Goal: Task Accomplishment & Management: Use online tool/utility

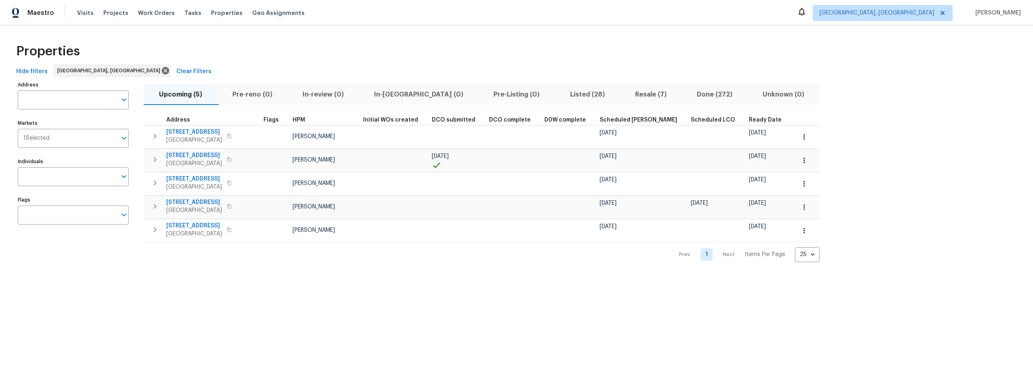
click at [560, 94] on span "Listed (28)" at bounding box center [587, 94] width 55 height 11
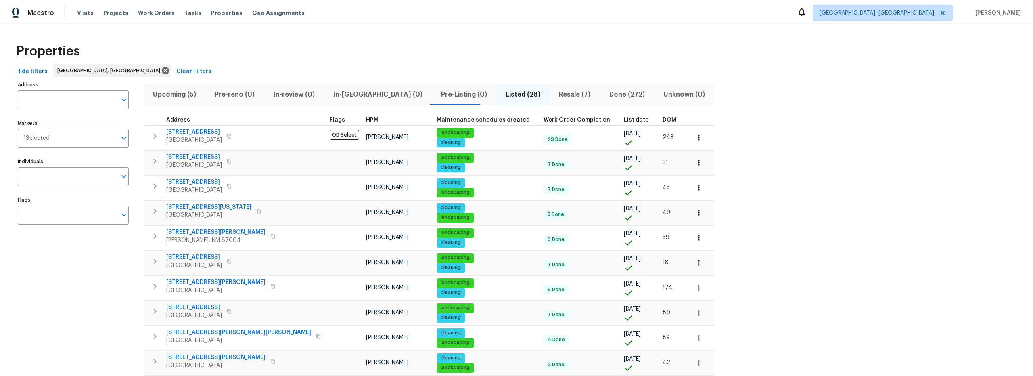
click at [555, 96] on span "Resale (7)" at bounding box center [575, 94] width 40 height 11
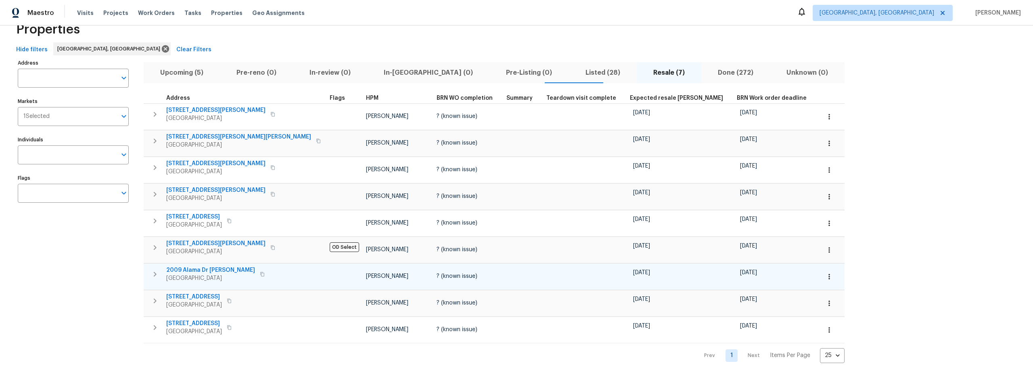
scroll to position [28, 0]
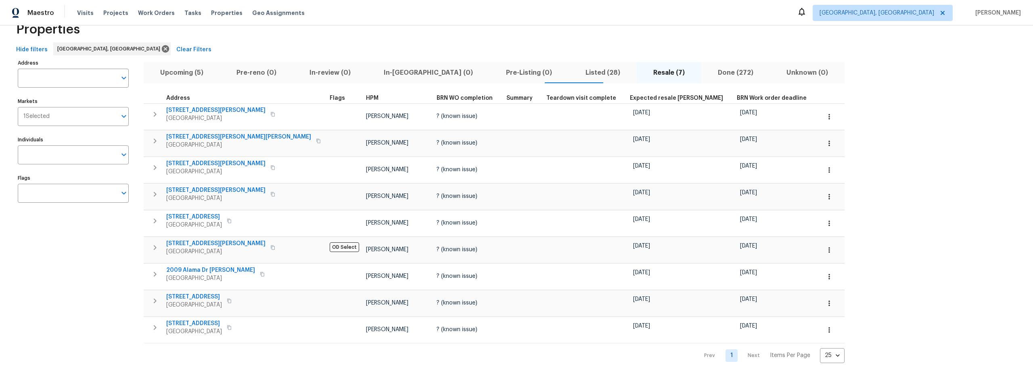
drag, startPoint x: 511, startPoint y: 63, endPoint x: 504, endPoint y: 67, distance: 7.8
click at [574, 67] on span "Listed (28)" at bounding box center [603, 72] width 58 height 11
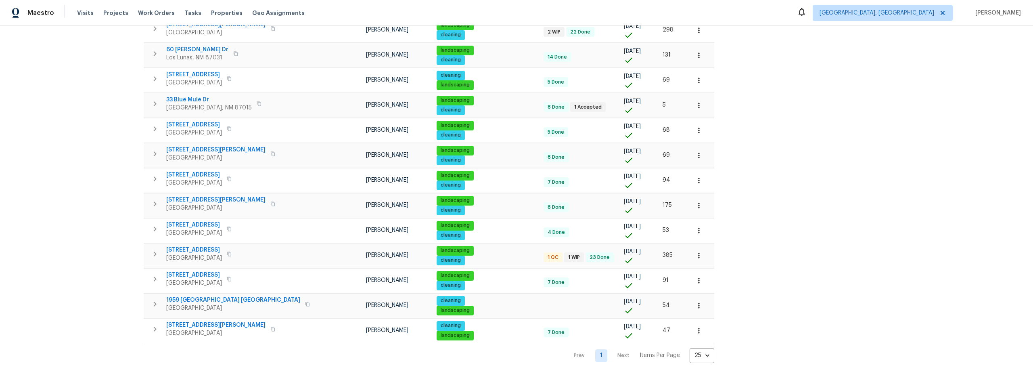
scroll to position [414, 0]
click at [151, 249] on icon "button" at bounding box center [155, 254] width 10 height 10
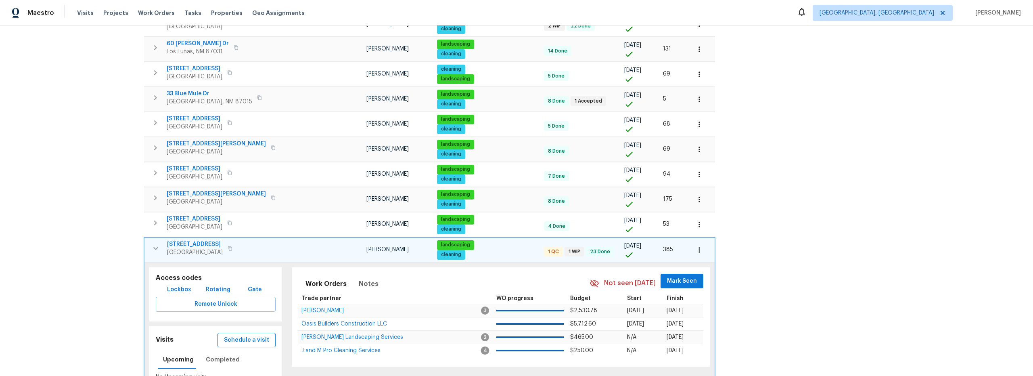
click at [232, 336] on span "Schedule a visit" at bounding box center [246, 340] width 45 height 10
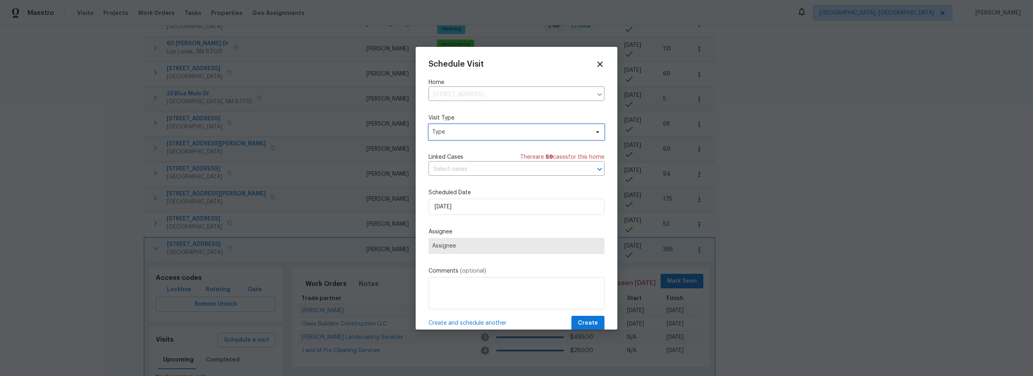
drag, startPoint x: 470, startPoint y: 132, endPoint x: 469, endPoint y: 138, distance: 5.5
click at [470, 132] on span "Type" at bounding box center [510, 132] width 157 height 8
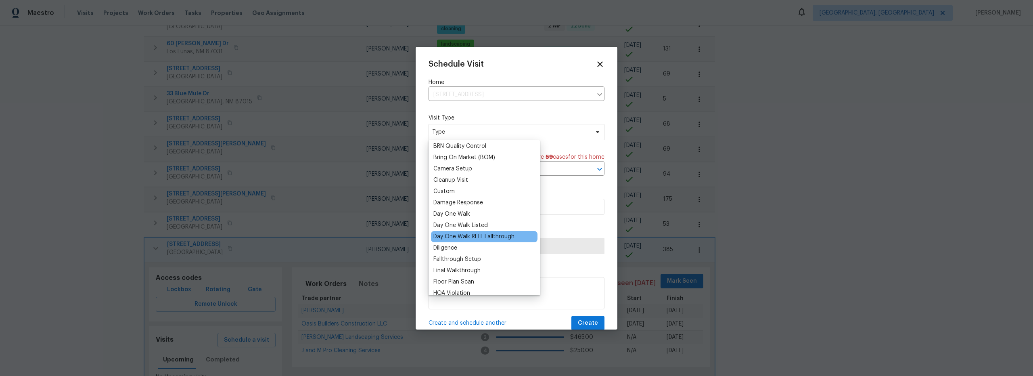
scroll to position [75, 0]
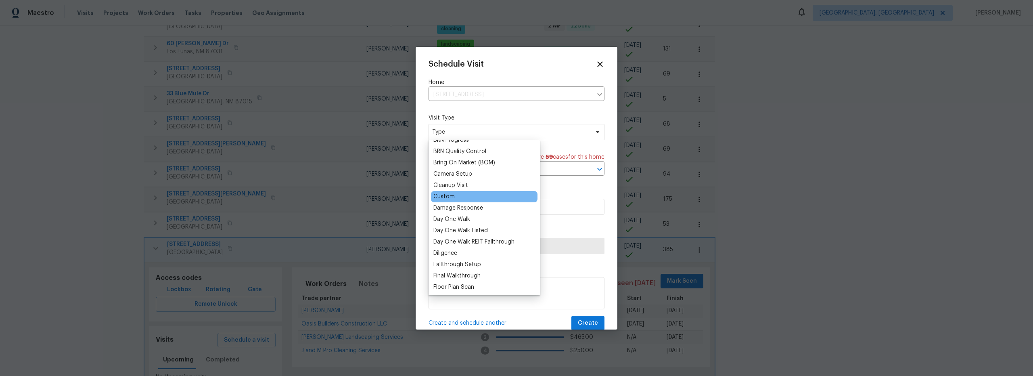
click at [452, 197] on div "Custom" at bounding box center [443, 197] width 21 height 8
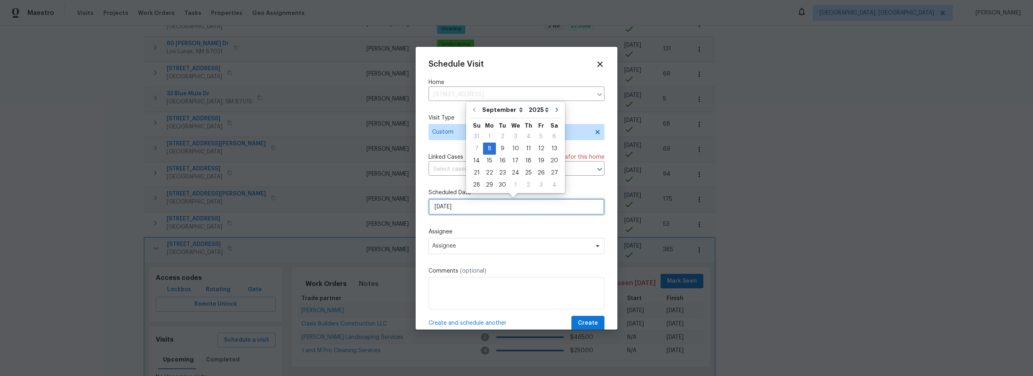
click at [466, 211] on input "9/8/2025" at bounding box center [517, 207] width 176 height 16
click at [513, 151] on div "10" at bounding box center [515, 148] width 13 height 11
type input "9/10/2025"
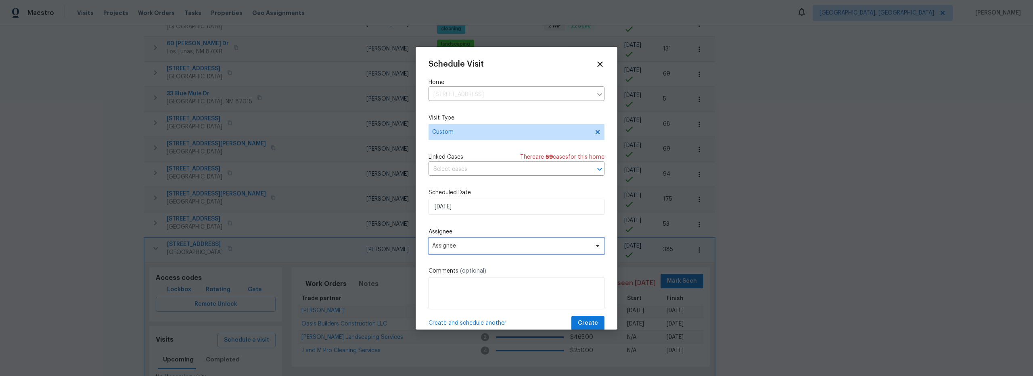
click at [470, 250] on span "Assignee" at bounding box center [517, 246] width 176 height 16
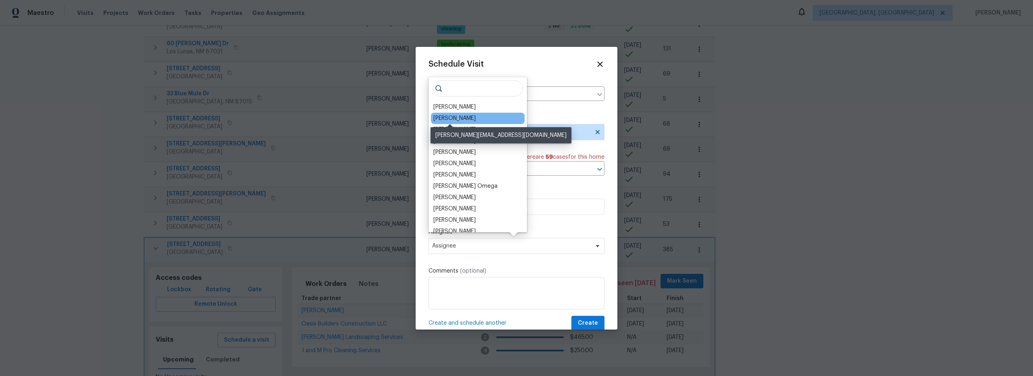
click at [456, 120] on div "[PERSON_NAME]" at bounding box center [454, 118] width 42 height 8
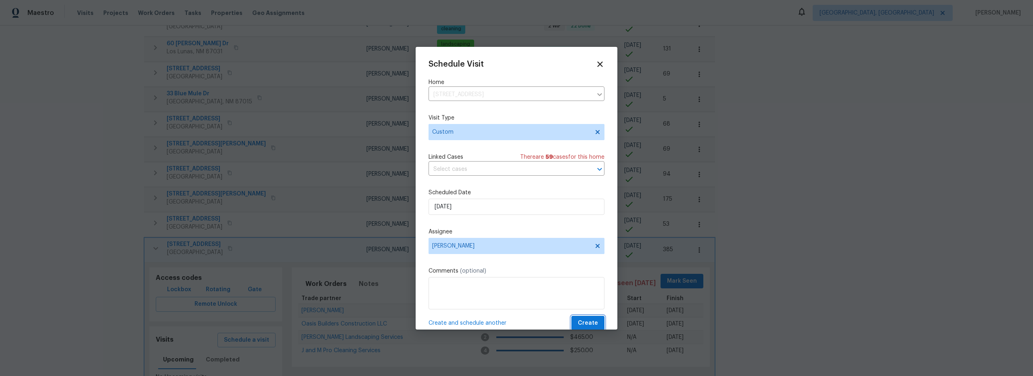
click at [582, 322] on span "Create" at bounding box center [588, 323] width 20 height 10
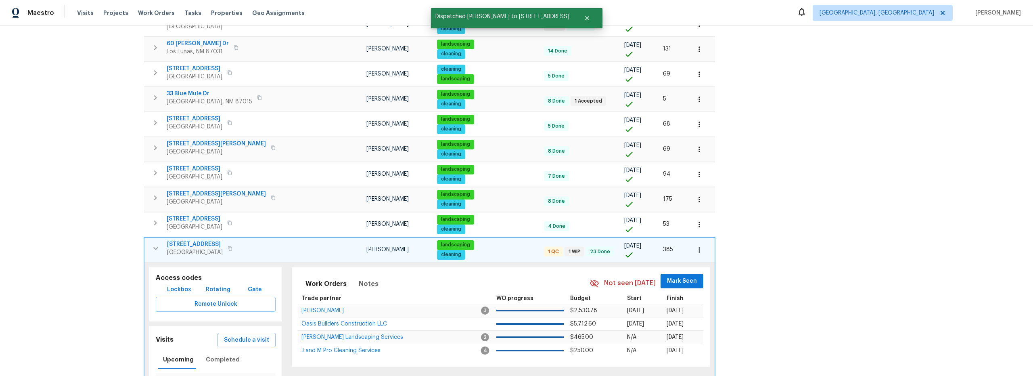
click at [152, 247] on icon "button" at bounding box center [156, 248] width 10 height 10
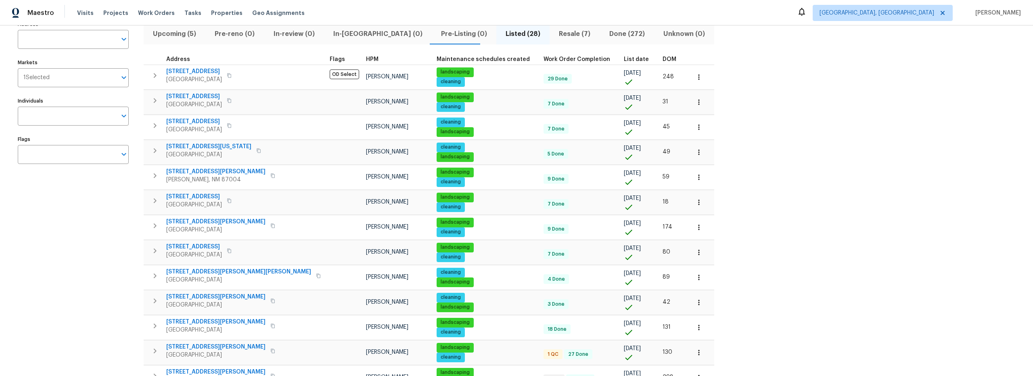
scroll to position [0, 0]
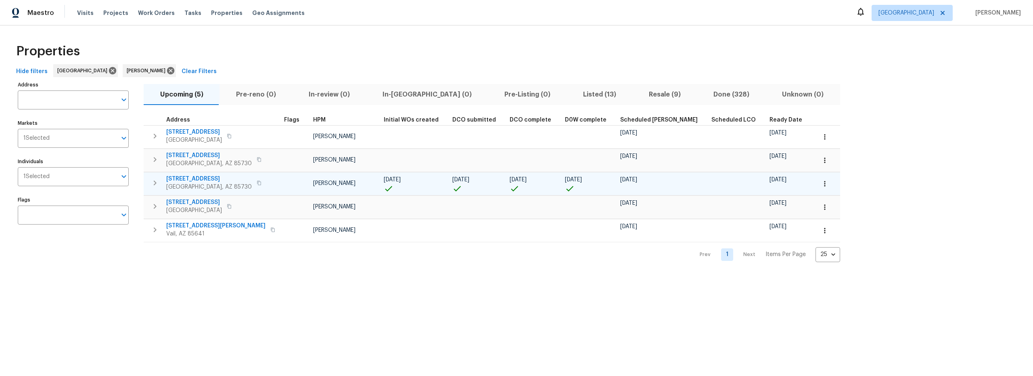
click at [816, 186] on button "button" at bounding box center [825, 184] width 18 height 18
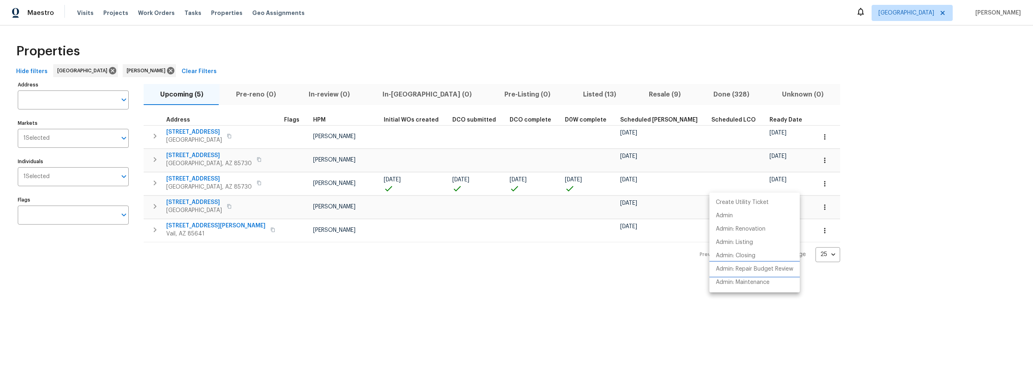
click at [753, 269] on p "Admin: Repair Budget Review" at bounding box center [754, 269] width 77 height 8
click at [538, 93] on div at bounding box center [516, 188] width 1033 height 376
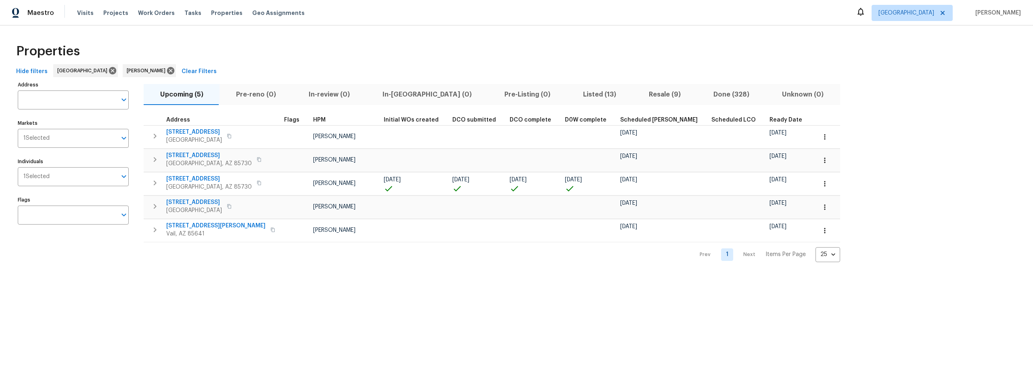
click at [572, 96] on span "Listed (13)" at bounding box center [600, 94] width 56 height 11
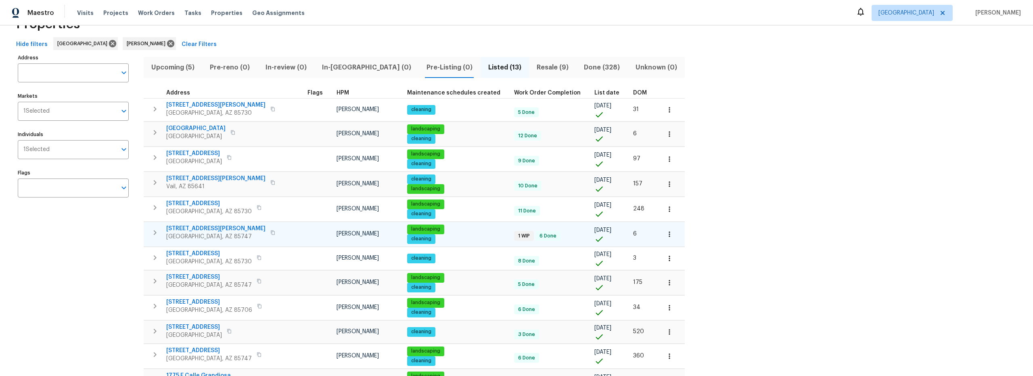
scroll to position [27, 0]
click at [153, 281] on icon "button" at bounding box center [155, 281] width 10 height 10
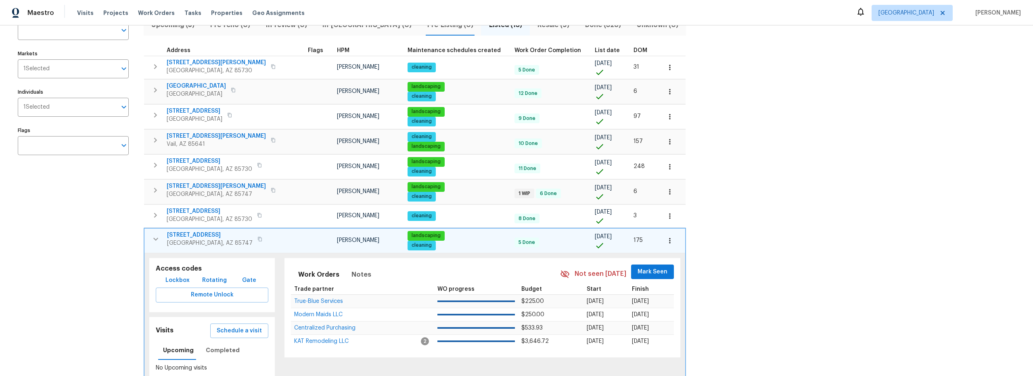
scroll to position [169, 0]
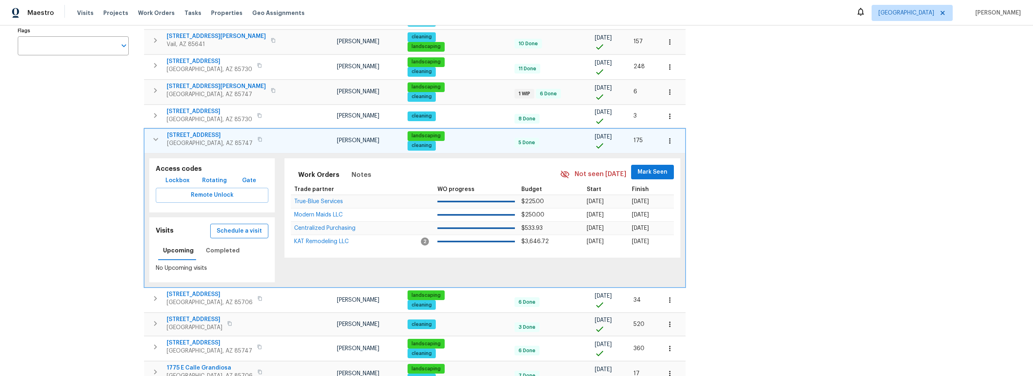
click at [225, 233] on span "Schedule a visit" at bounding box center [239, 231] width 45 height 10
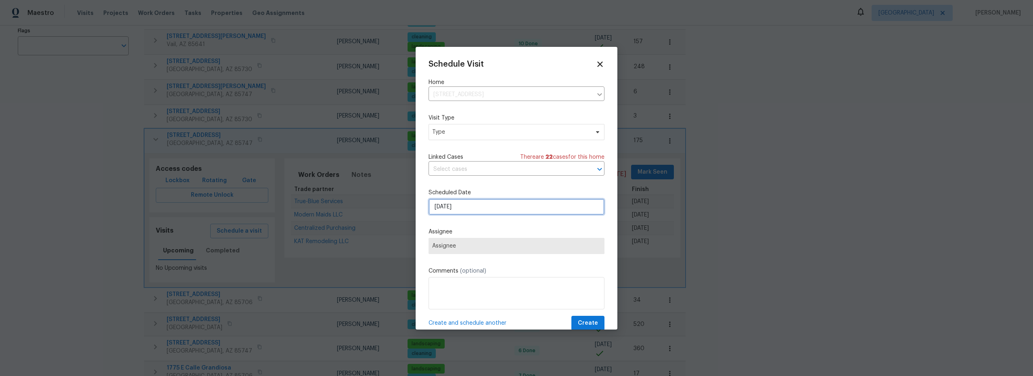
click at [468, 207] on input "9/8/2025" at bounding box center [517, 207] width 176 height 16
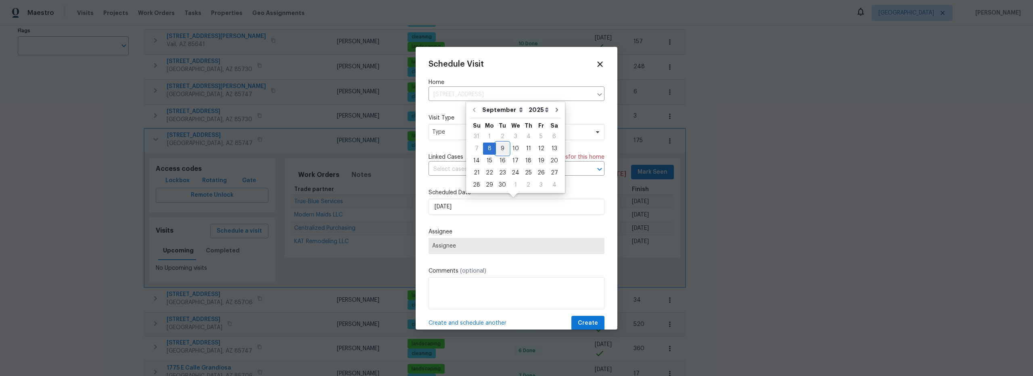
click at [503, 151] on div "9" at bounding box center [502, 148] width 13 height 11
type input "9/9/2025"
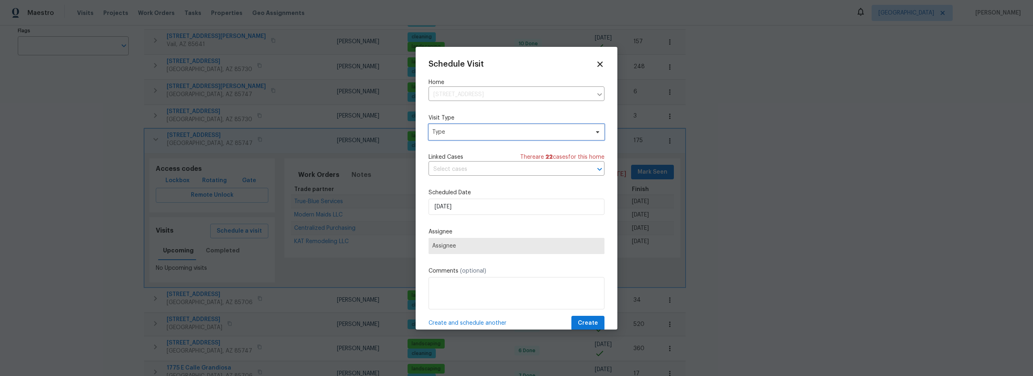
click at [478, 134] on span "Type" at bounding box center [510, 132] width 157 height 8
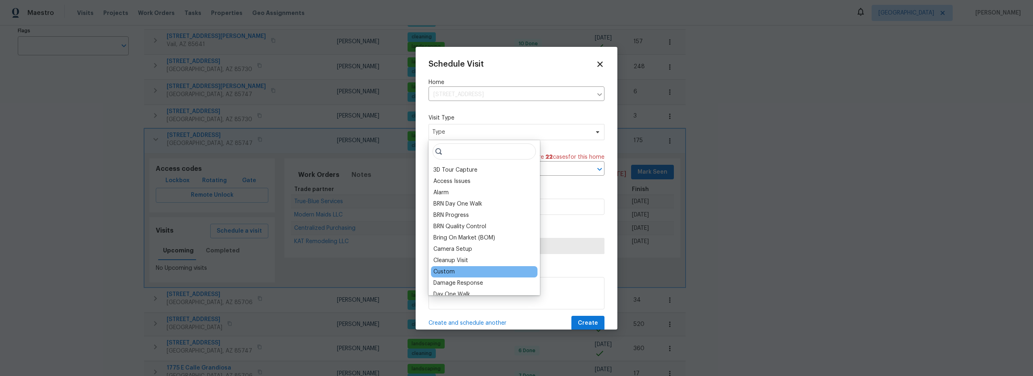
click at [459, 272] on div "Custom" at bounding box center [484, 271] width 107 height 11
click at [449, 270] on div "Custom" at bounding box center [443, 272] width 21 height 8
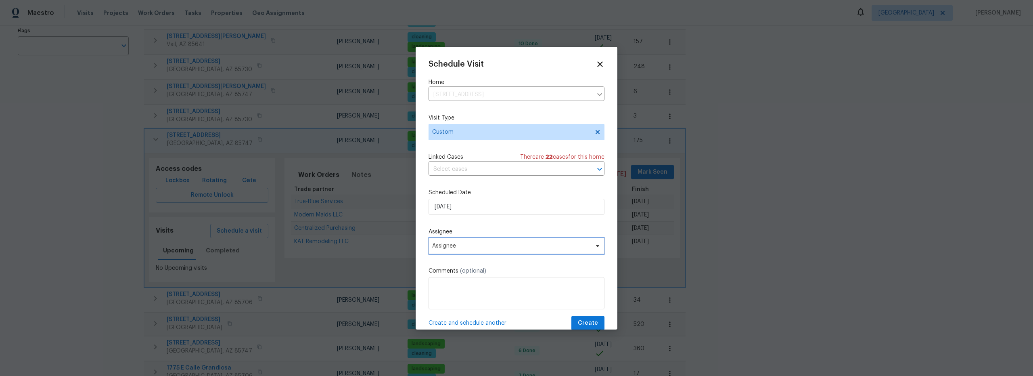
click at [474, 244] on span "Assignee" at bounding box center [511, 246] width 158 height 6
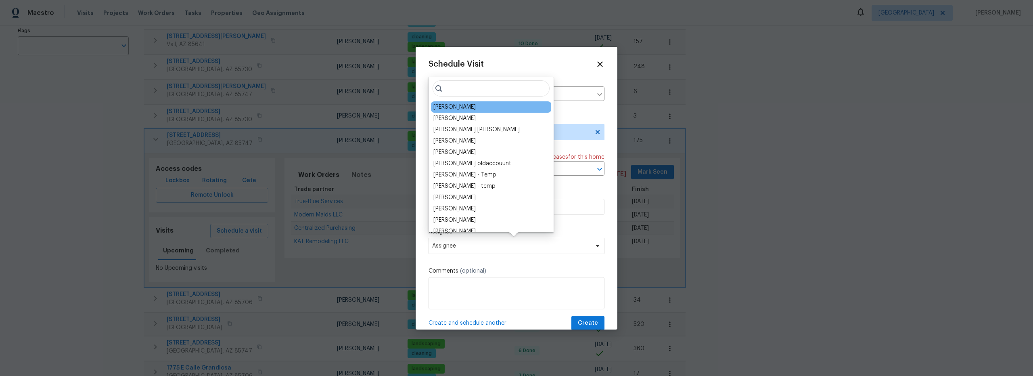
click at [454, 110] on div "[PERSON_NAME]" at bounding box center [454, 107] width 42 height 8
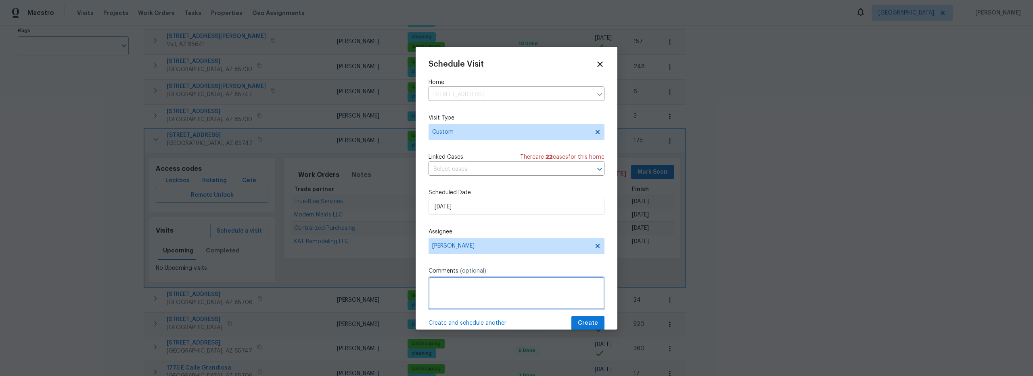
click at [477, 283] on textarea at bounding box center [517, 293] width 176 height 32
type textarea "check home on fall threw issues"
click at [584, 325] on span "Create" at bounding box center [588, 323] width 20 height 10
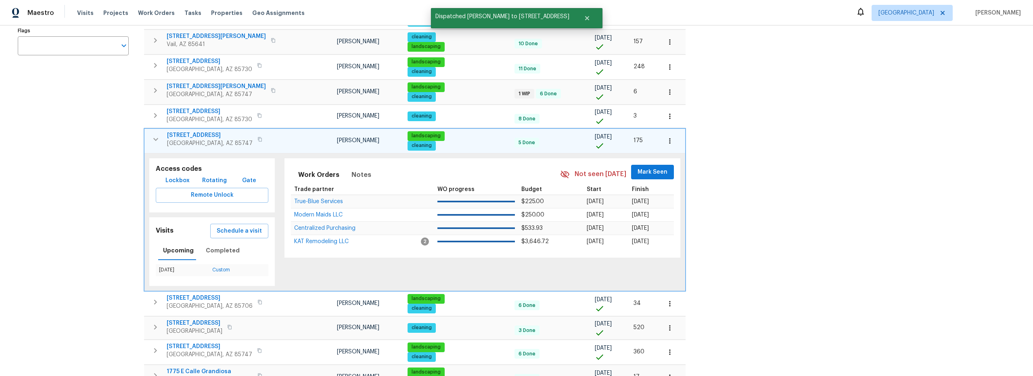
click at [154, 139] on icon "button" at bounding box center [156, 139] width 10 height 10
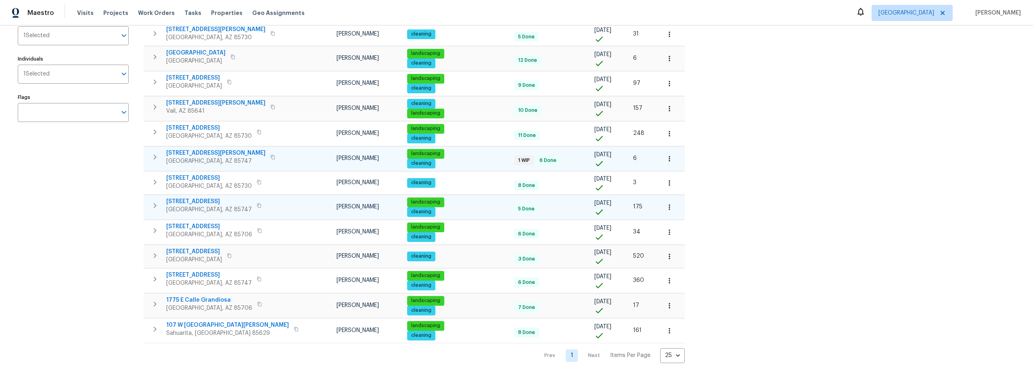
scroll to position [94, 0]
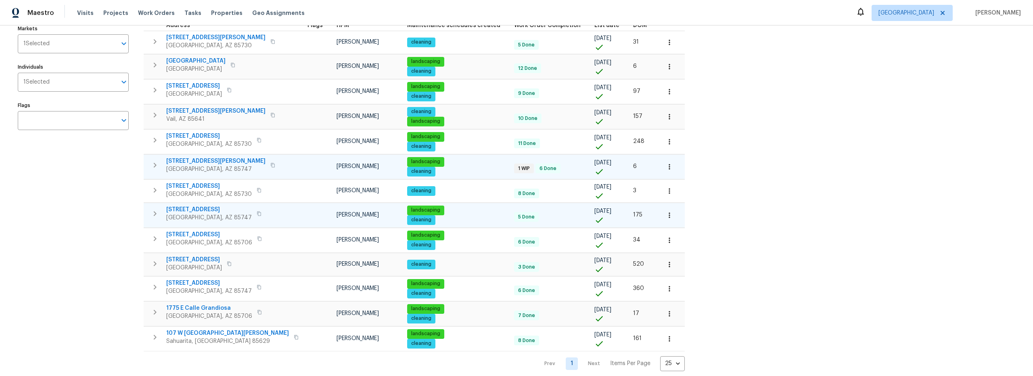
click at [154, 167] on icon "button" at bounding box center [155, 165] width 10 height 10
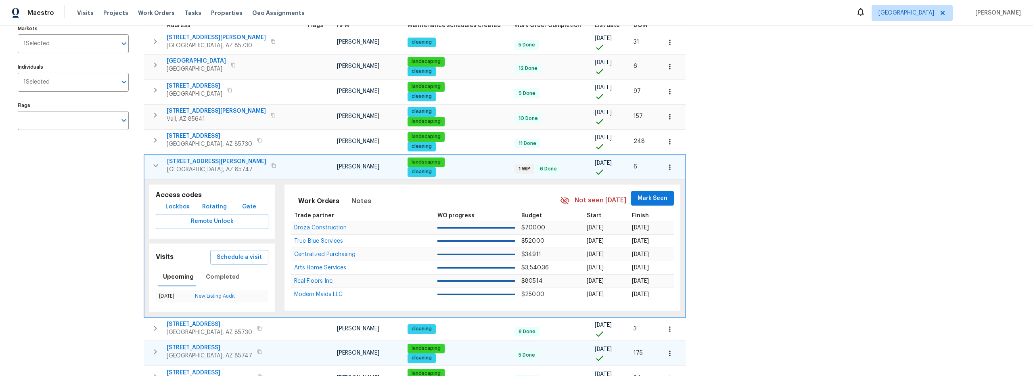
scroll to position [96, 0]
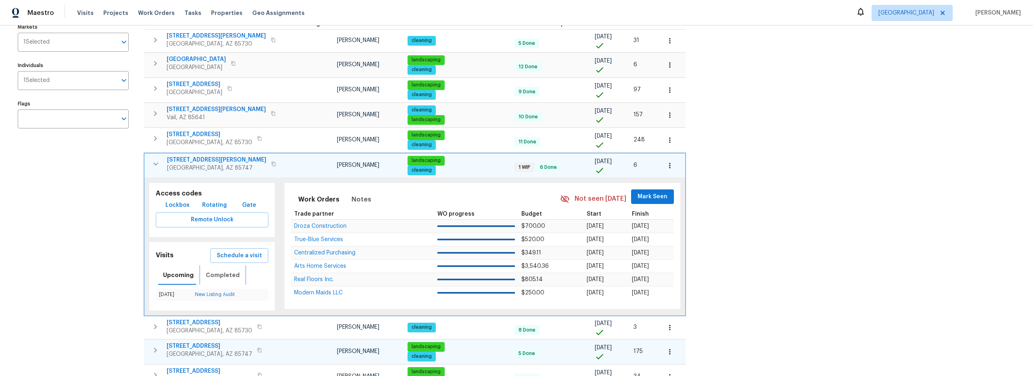
click at [228, 273] on span "Completed" at bounding box center [223, 275] width 34 height 10
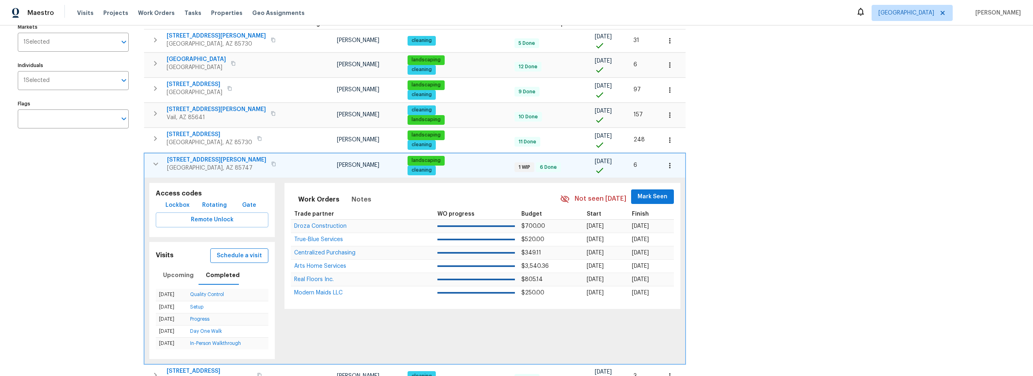
click at [240, 253] on span "Schedule a visit" at bounding box center [239, 256] width 45 height 10
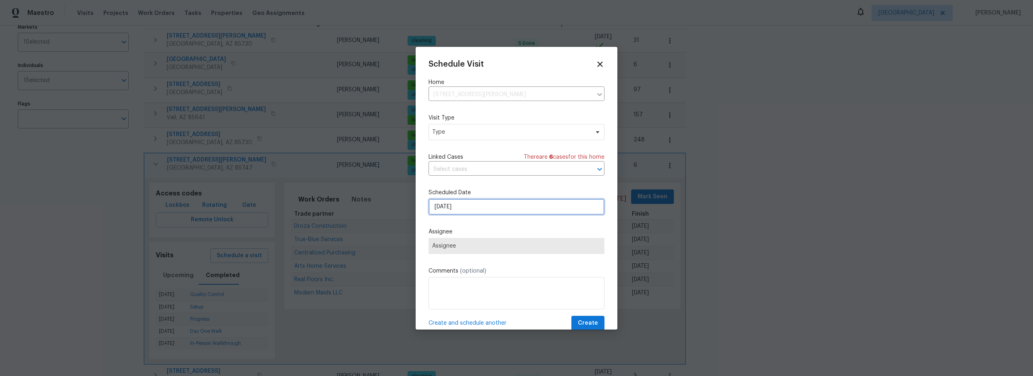
click at [462, 207] on input "9/8/2025" at bounding box center [517, 207] width 176 height 16
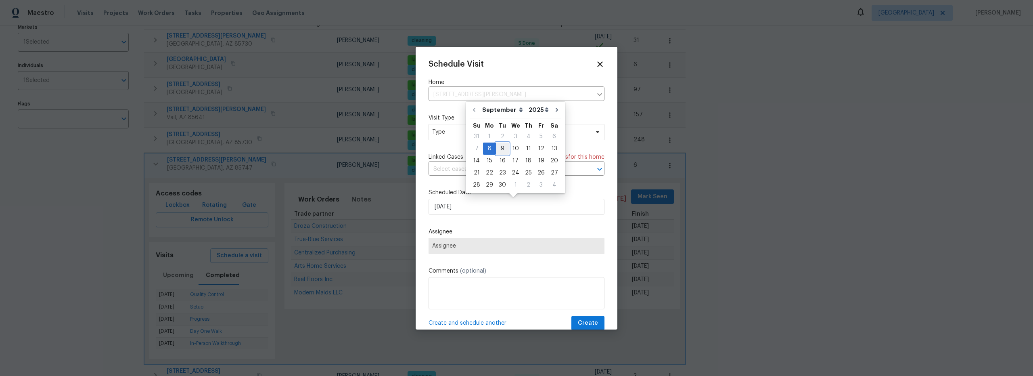
click at [503, 149] on div "9" at bounding box center [502, 148] width 13 height 11
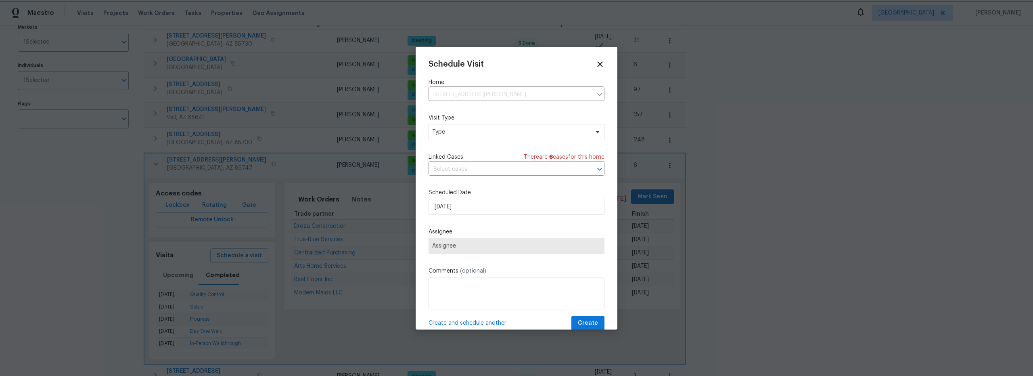
type input "9/9/2025"
click at [460, 128] on span "Type" at bounding box center [510, 132] width 157 height 8
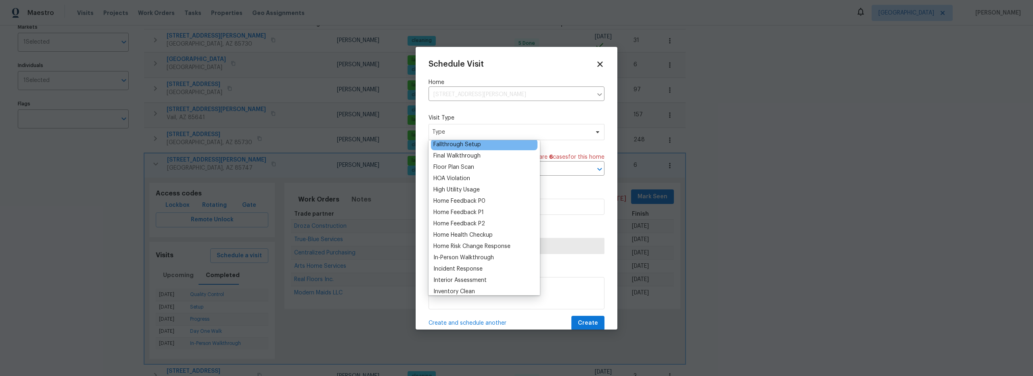
scroll to position [206, 0]
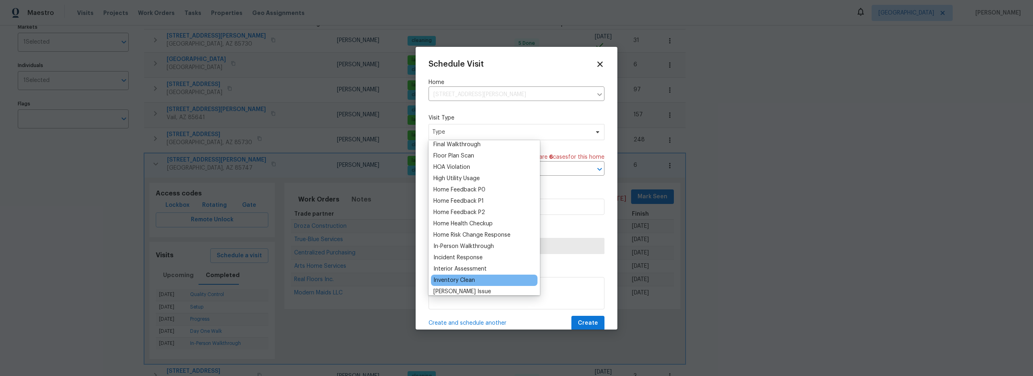
click at [467, 278] on div "Inventory Clean" at bounding box center [454, 280] width 42 height 8
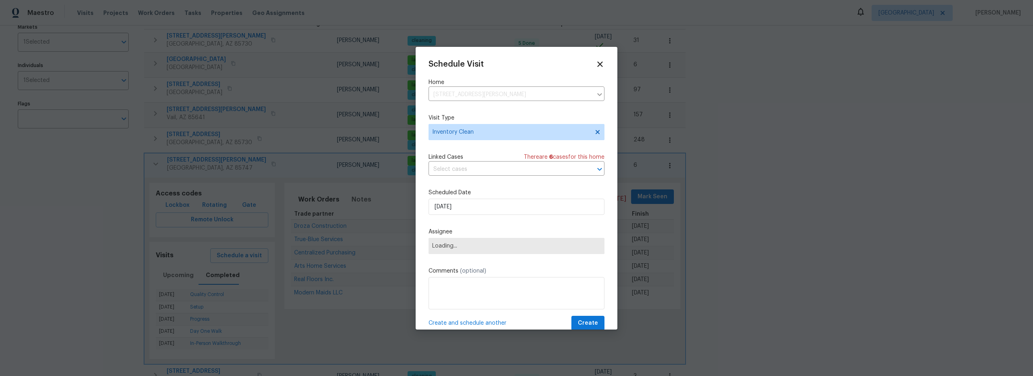
click at [470, 247] on span "Loading..." at bounding box center [516, 246] width 169 height 6
click at [595, 66] on icon at bounding box center [599, 63] width 9 height 9
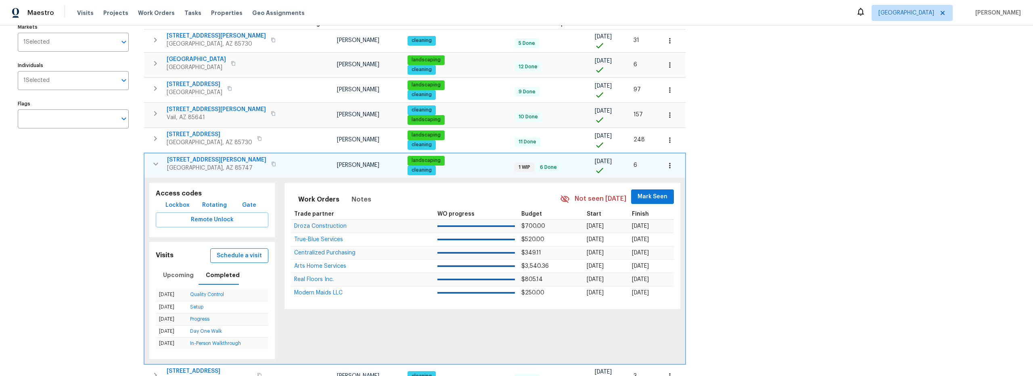
click at [239, 253] on span "Schedule a visit" at bounding box center [239, 256] width 45 height 10
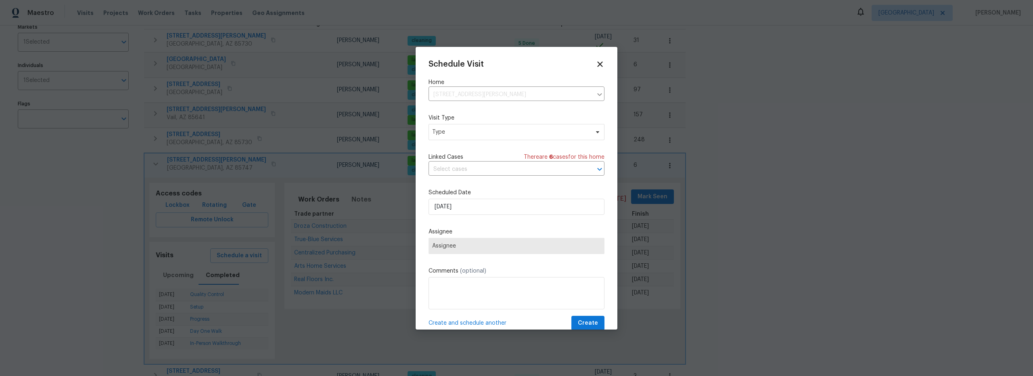
click at [480, 249] on span "Assignee" at bounding box center [516, 246] width 169 height 6
click at [457, 132] on span "Type" at bounding box center [510, 132] width 157 height 8
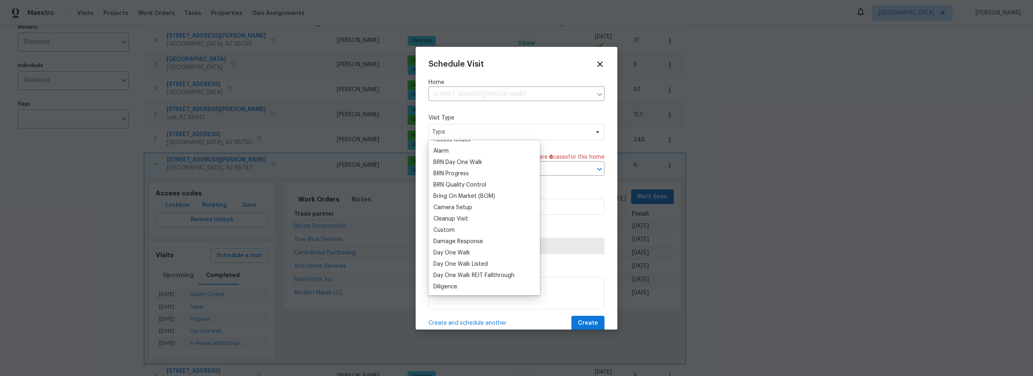
scroll to position [236, 0]
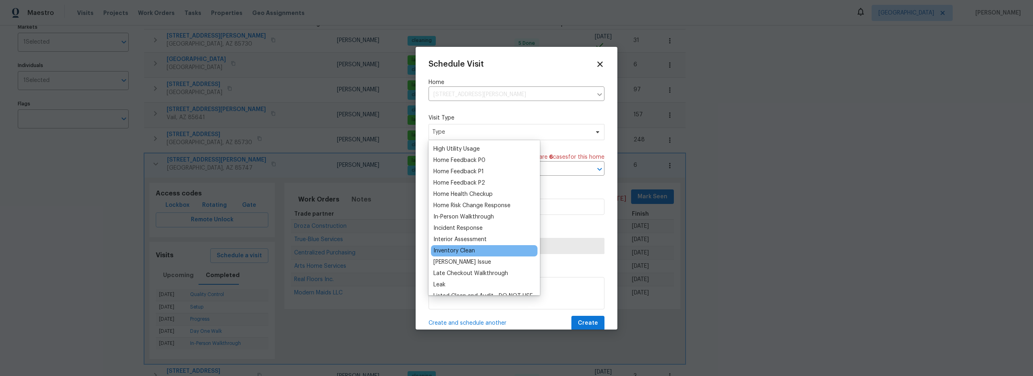
click at [463, 249] on div "Inventory Clean" at bounding box center [454, 251] width 42 height 8
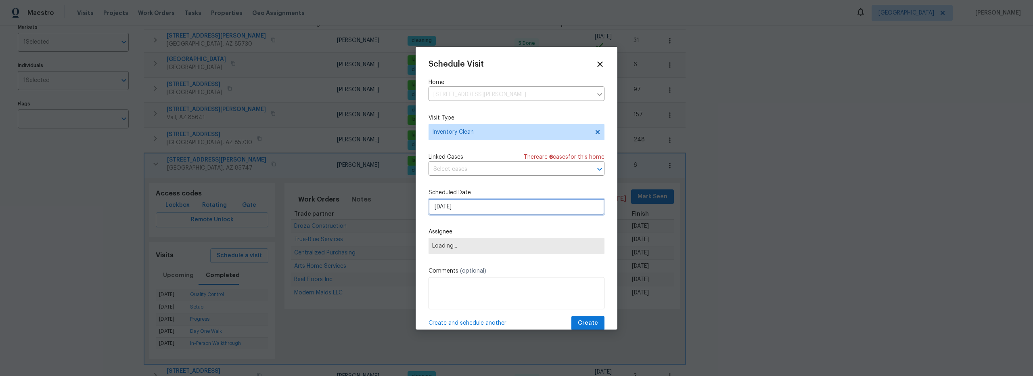
click at [478, 210] on input "9/8/2025" at bounding box center [517, 207] width 176 height 16
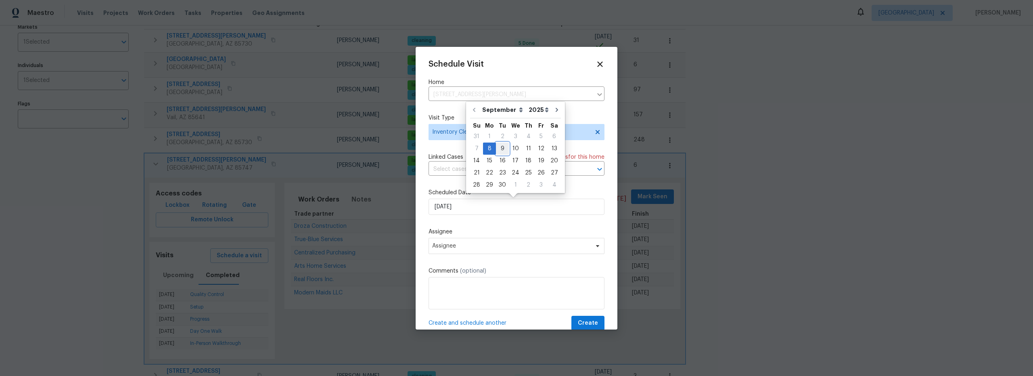
click at [498, 149] on div "9" at bounding box center [502, 148] width 13 height 11
type input "9/9/2025"
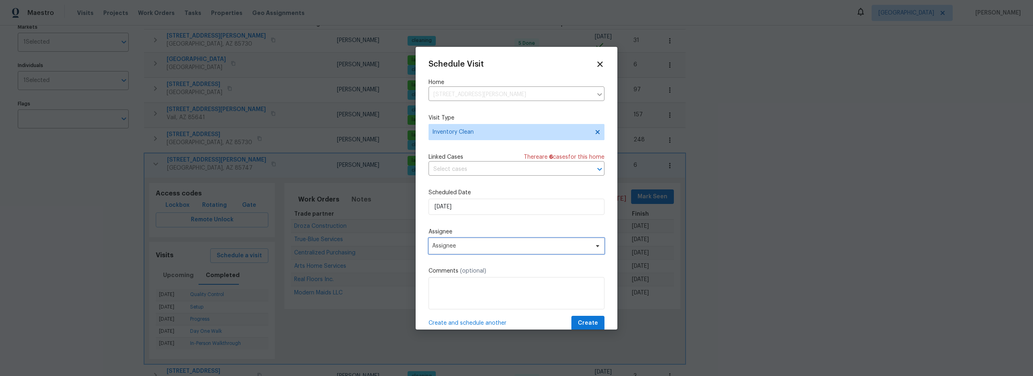
click at [492, 247] on span "Assignee" at bounding box center [511, 246] width 158 height 6
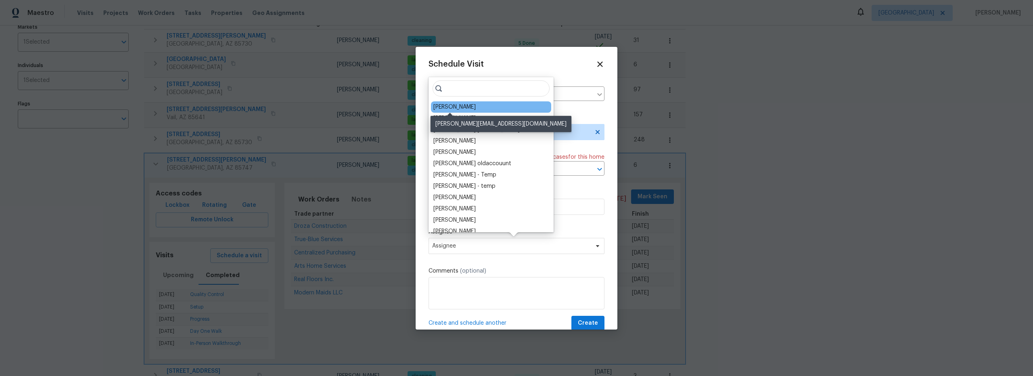
click at [436, 108] on div "[PERSON_NAME]" at bounding box center [454, 107] width 42 height 8
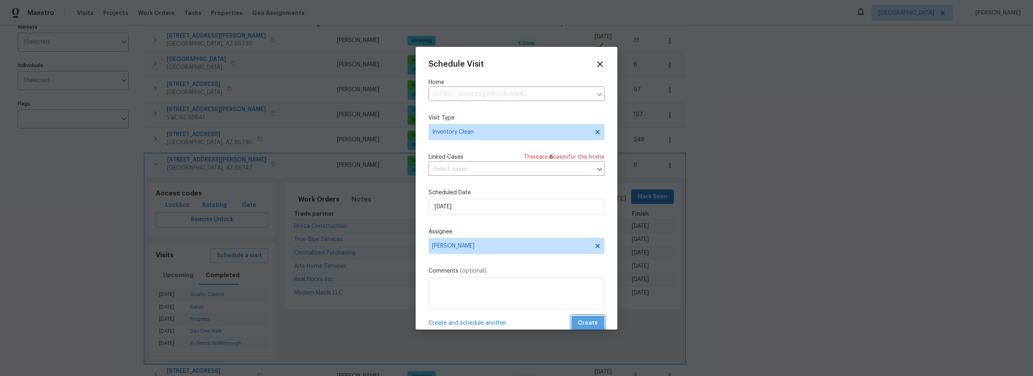
click at [580, 322] on span "Create" at bounding box center [588, 323] width 20 height 10
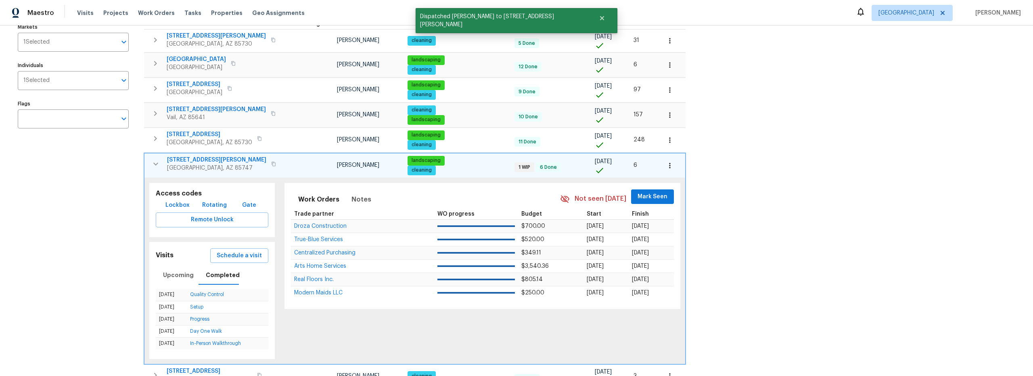
click at [154, 162] on icon "button" at bounding box center [156, 164] width 10 height 10
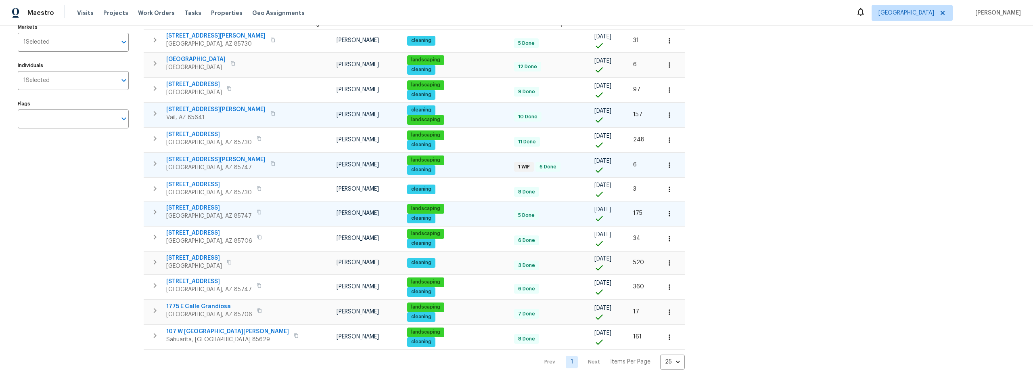
click at [153, 115] on icon "button" at bounding box center [155, 114] width 10 height 10
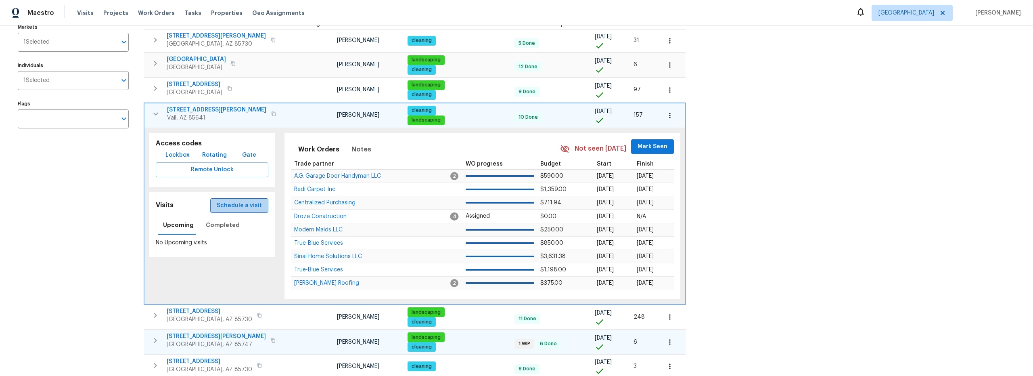
click at [241, 209] on span "Schedule a visit" at bounding box center [239, 206] width 45 height 10
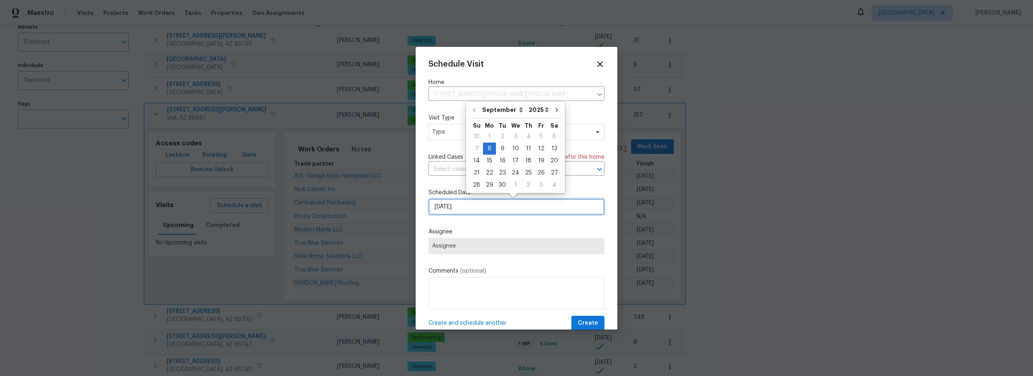
click at [468, 210] on input "9/8/2025" at bounding box center [517, 207] width 176 height 16
click at [501, 150] on div "9" at bounding box center [502, 148] width 13 height 11
type input "9/9/2025"
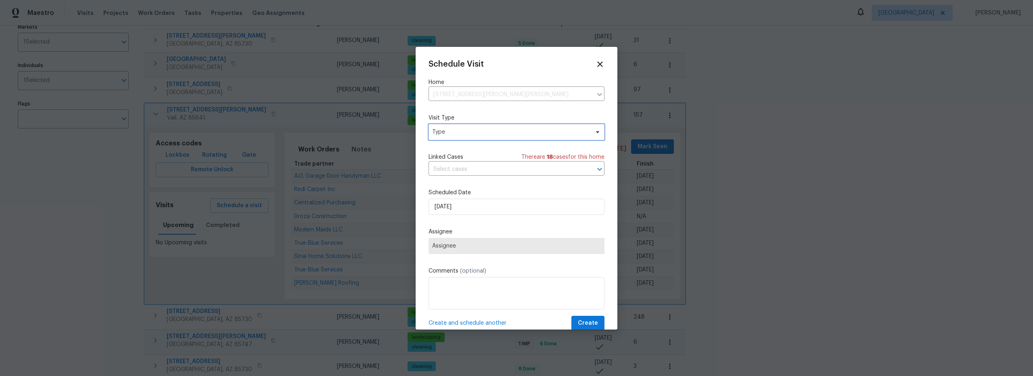
drag, startPoint x: 470, startPoint y: 131, endPoint x: 469, endPoint y: 135, distance: 4.1
click at [470, 132] on span "Type" at bounding box center [510, 132] width 157 height 8
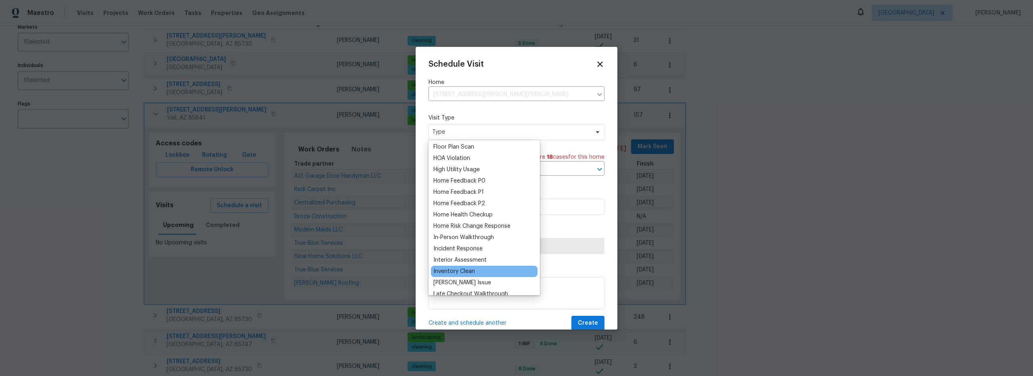
scroll to position [216, 0]
click at [465, 272] on div "Inventory Clean" at bounding box center [454, 271] width 42 height 8
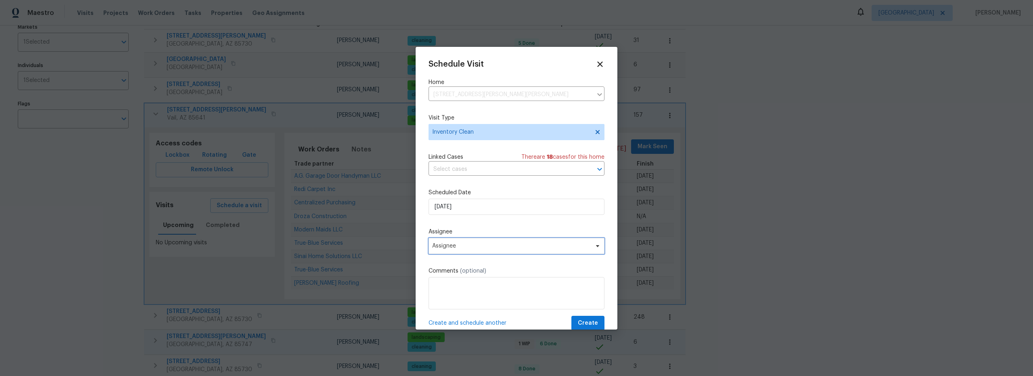
click at [477, 247] on span "Assignee" at bounding box center [511, 246] width 158 height 6
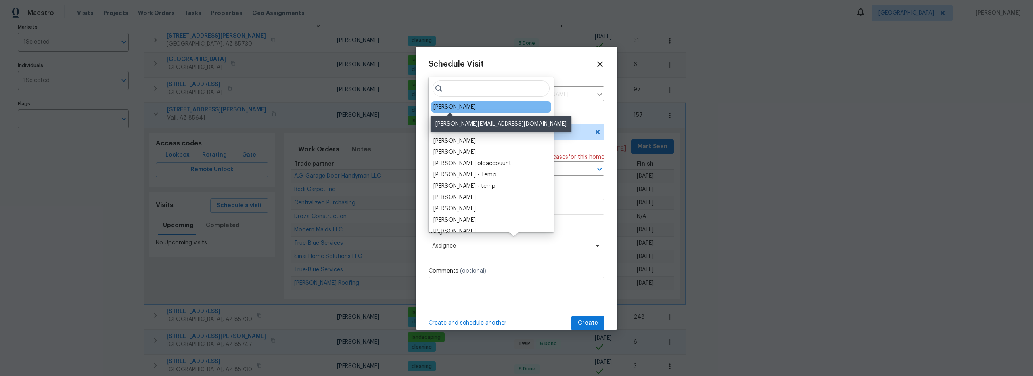
click at [459, 108] on div "[PERSON_NAME]" at bounding box center [454, 107] width 42 height 8
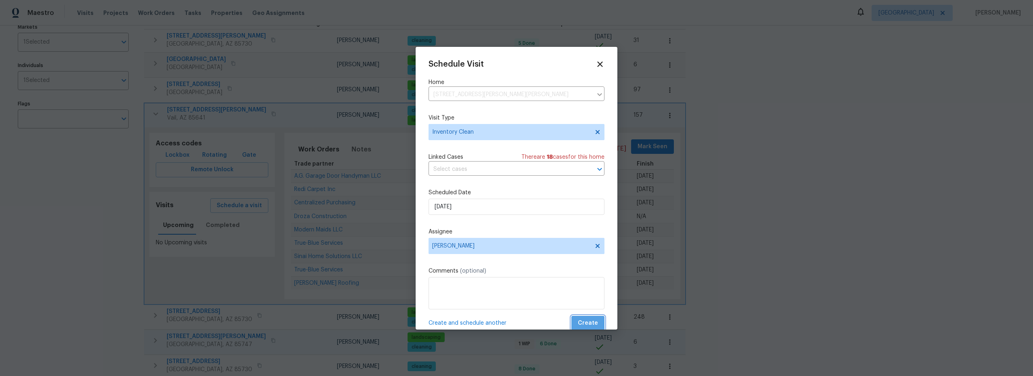
click at [583, 319] on span "Create" at bounding box center [588, 323] width 20 height 10
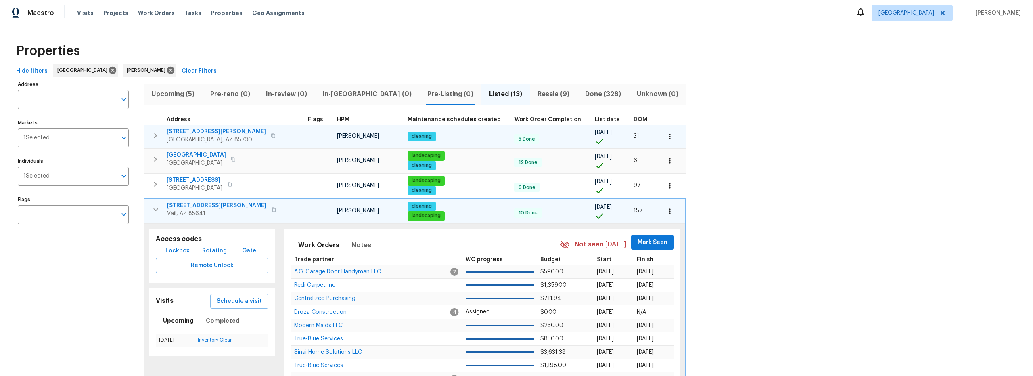
scroll to position [0, 0]
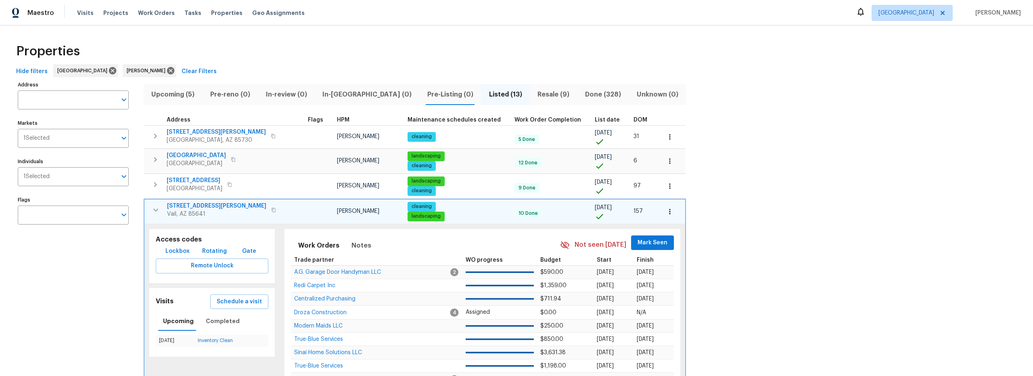
click at [535, 92] on span "Resale (9)" at bounding box center [554, 94] width 38 height 11
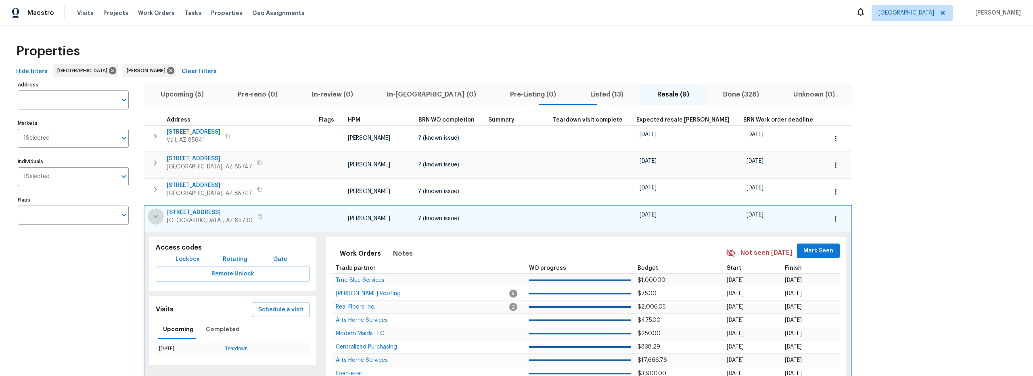
click at [151, 215] on button "button" at bounding box center [156, 216] width 16 height 16
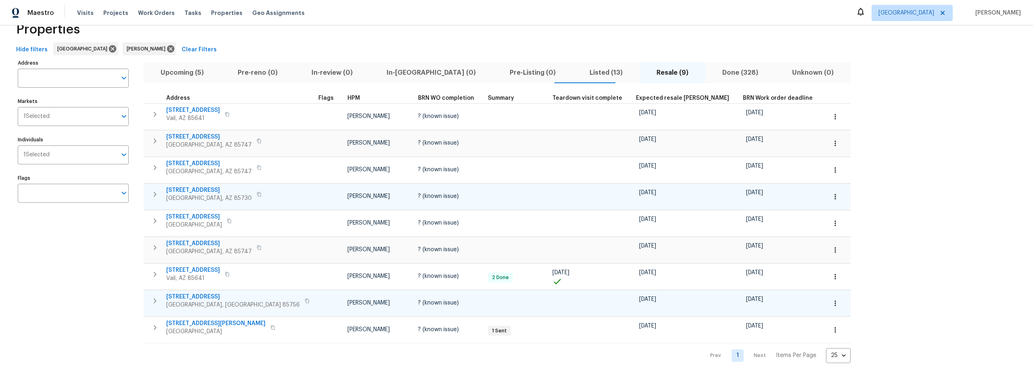
scroll to position [28, 0]
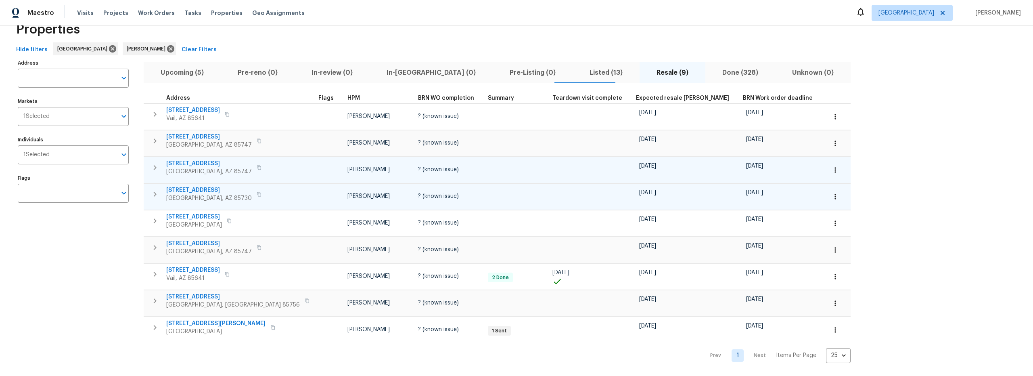
click at [155, 164] on icon "button" at bounding box center [155, 168] width 10 height 10
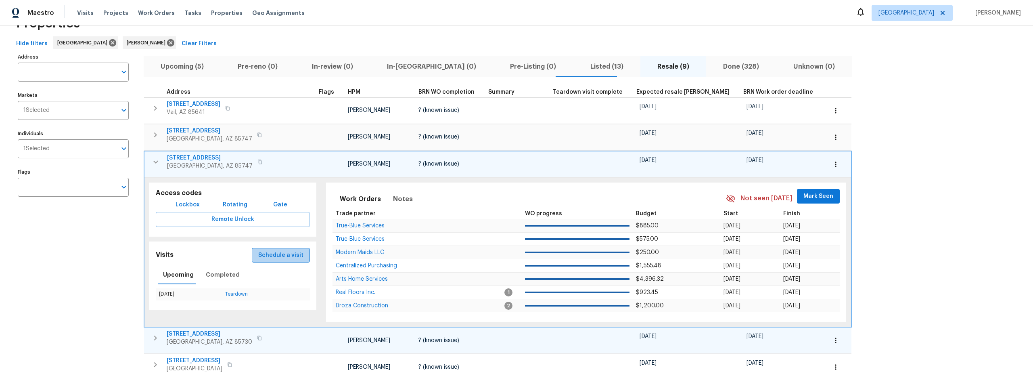
click at [261, 253] on span "Schedule a visit" at bounding box center [280, 255] width 45 height 10
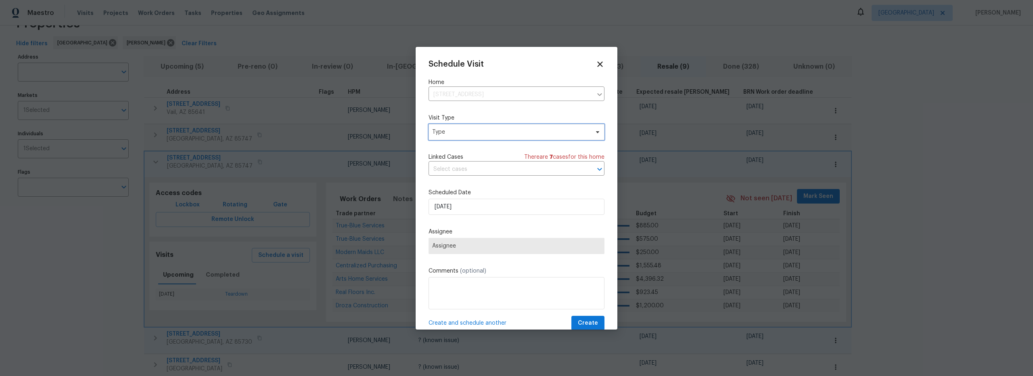
click at [476, 130] on span "Type" at bounding box center [510, 132] width 157 height 8
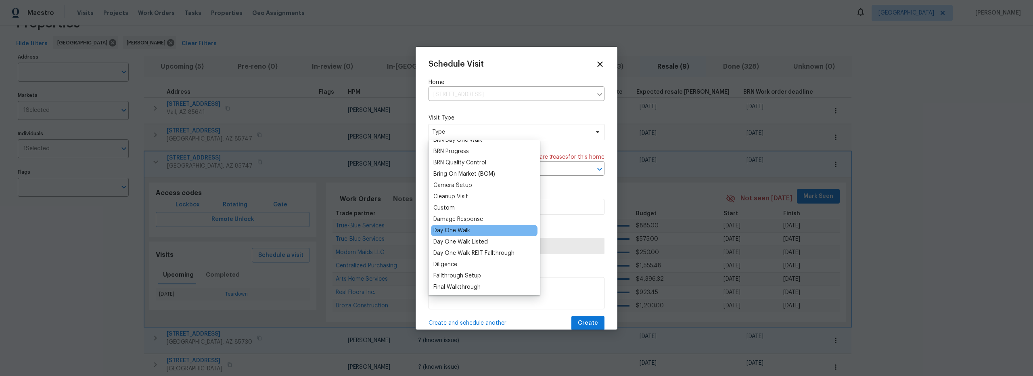
scroll to position [122, 0]
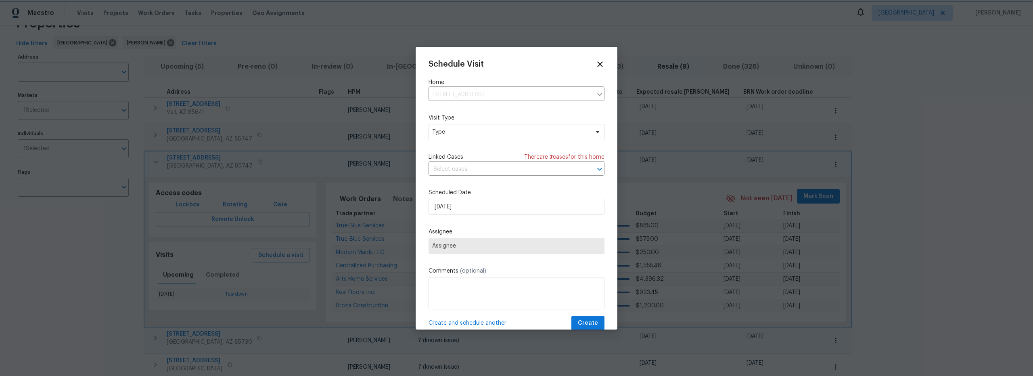
click at [244, 235] on div at bounding box center [516, 188] width 1033 height 376
click at [597, 63] on icon at bounding box center [600, 64] width 6 height 6
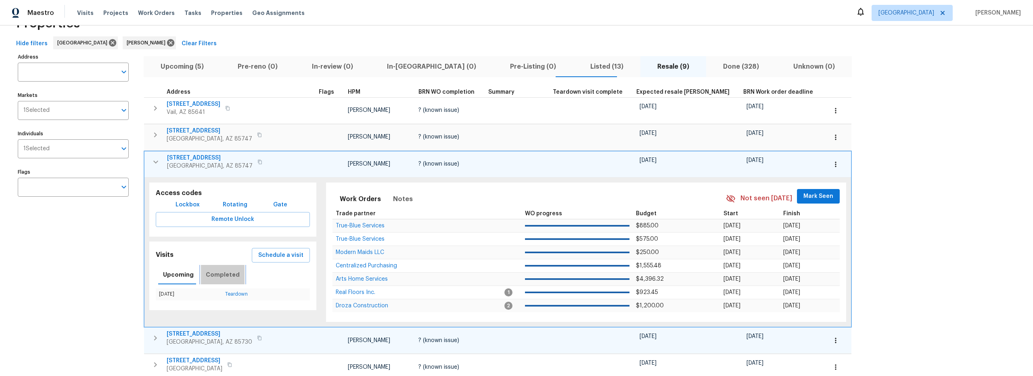
click at [221, 276] on span "Completed" at bounding box center [223, 275] width 34 height 10
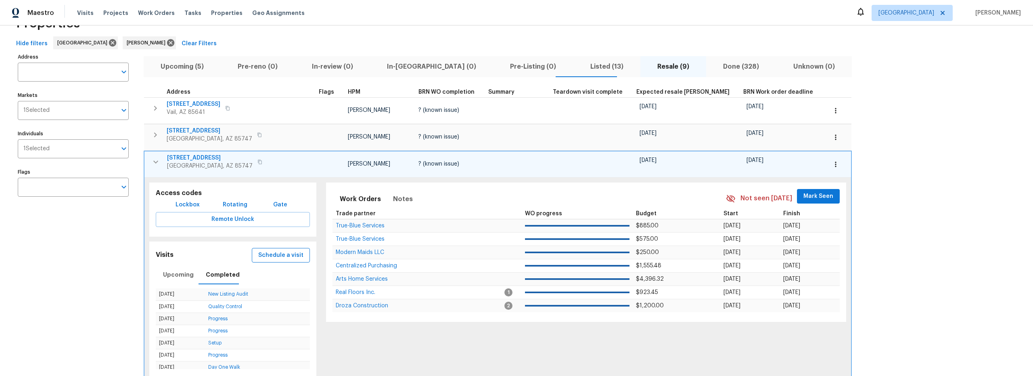
click at [258, 253] on span "Schedule a visit" at bounding box center [280, 255] width 45 height 10
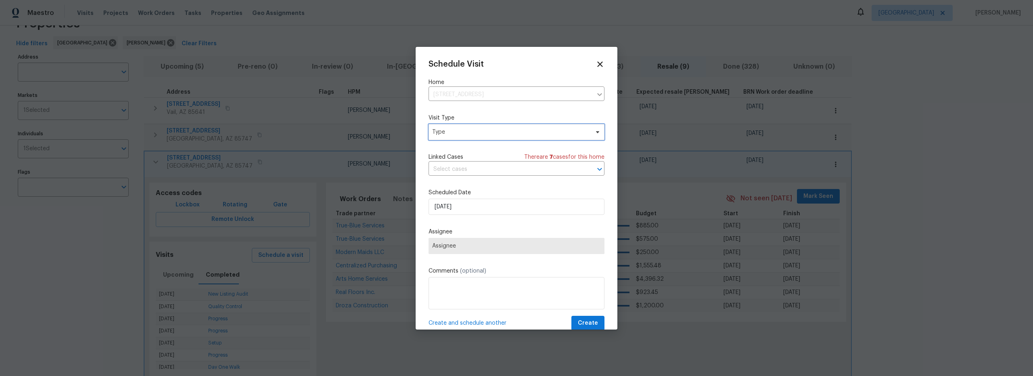
click at [465, 129] on span "Type" at bounding box center [510, 132] width 157 height 8
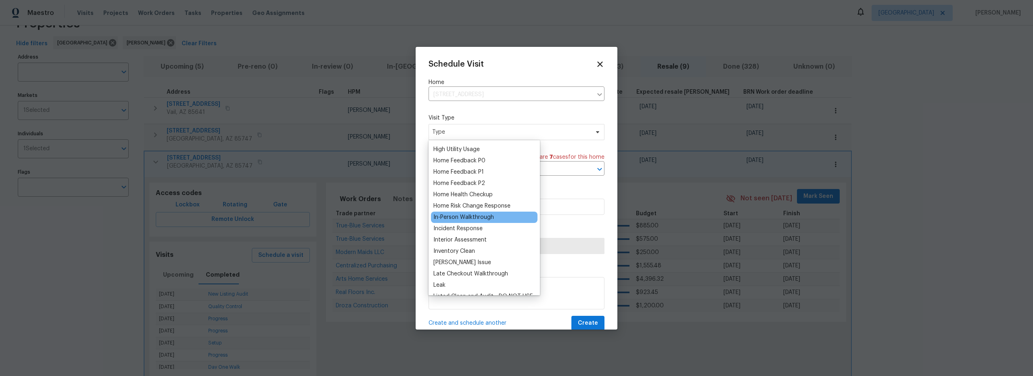
scroll to position [251, 0]
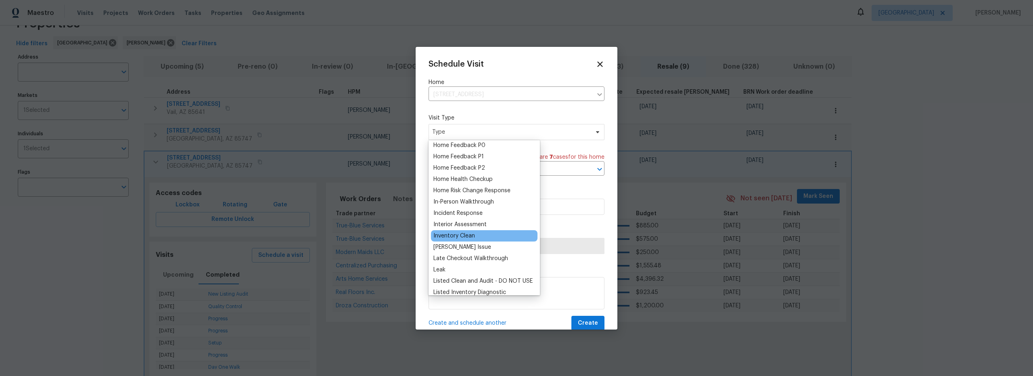
click at [462, 235] on div "Inventory Clean" at bounding box center [454, 236] width 42 height 8
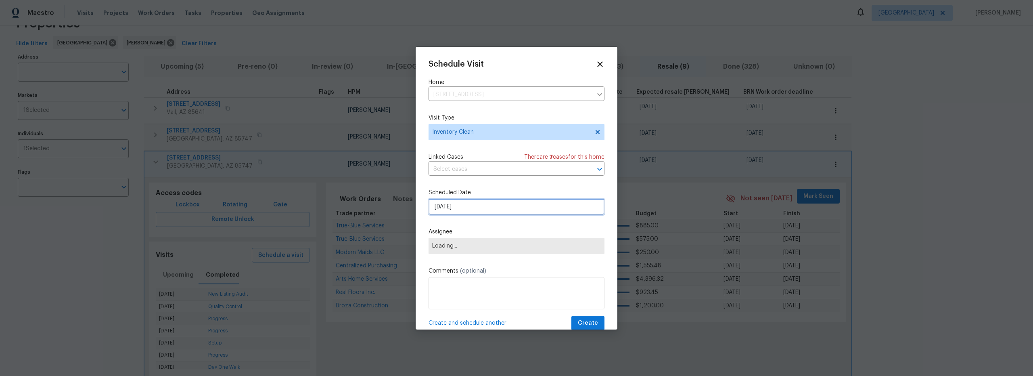
click at [481, 207] on input "9/8/2025" at bounding box center [517, 207] width 176 height 16
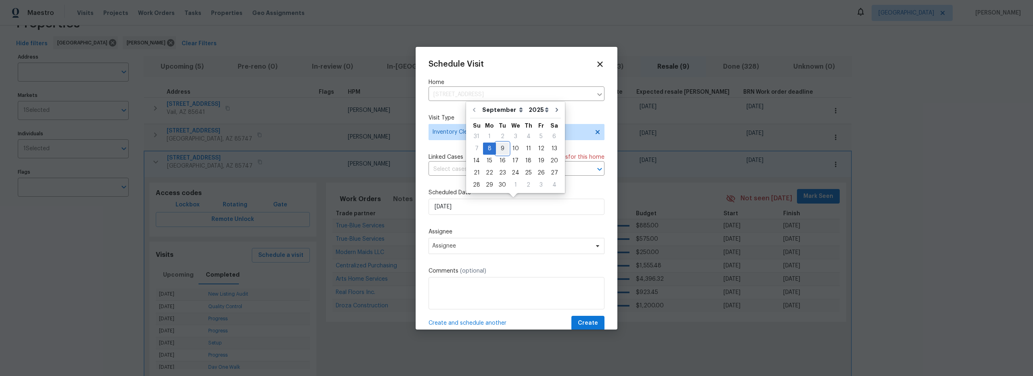
click at [500, 147] on div "9" at bounding box center [502, 148] width 13 height 11
type input "9/9/2025"
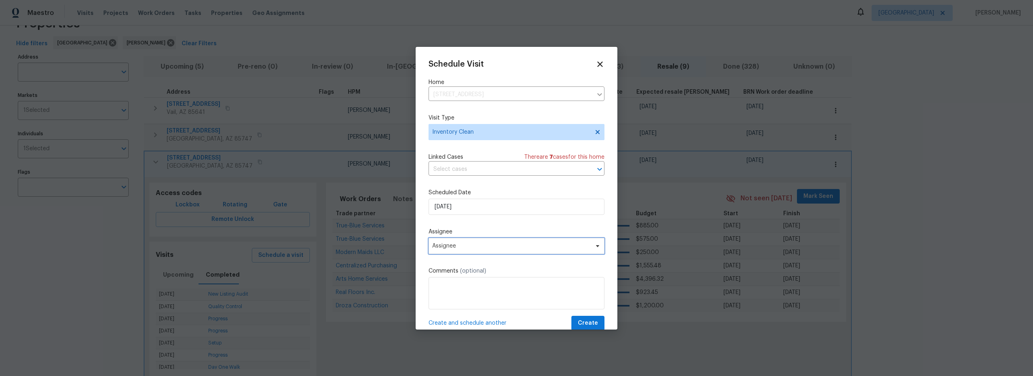
click at [475, 244] on span "Assignee" at bounding box center [511, 246] width 158 height 6
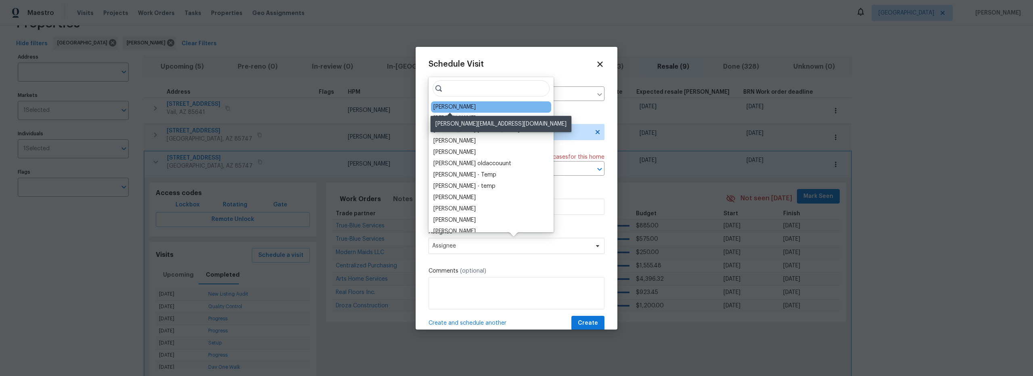
click at [458, 105] on div "[PERSON_NAME]" at bounding box center [454, 107] width 42 height 8
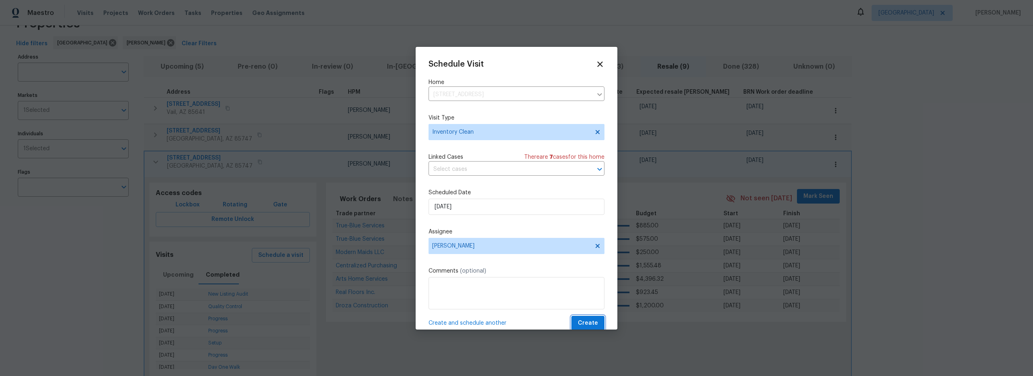
click at [582, 319] on span "Create" at bounding box center [588, 323] width 20 height 10
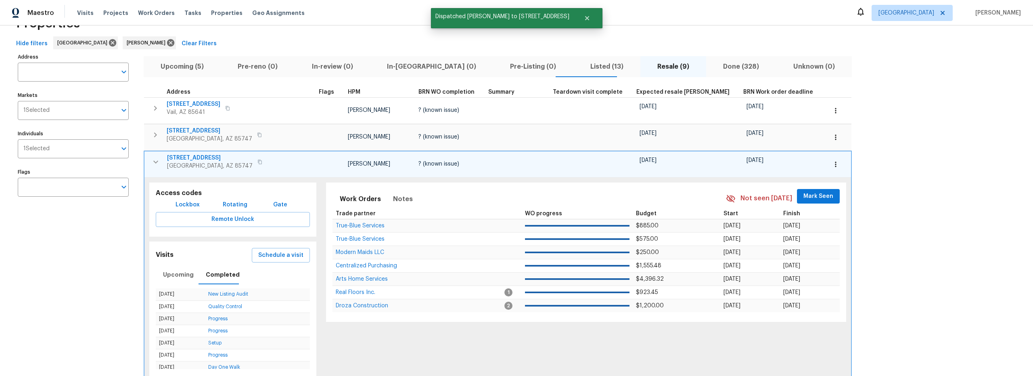
click at [153, 162] on icon "button" at bounding box center [156, 162] width 10 height 10
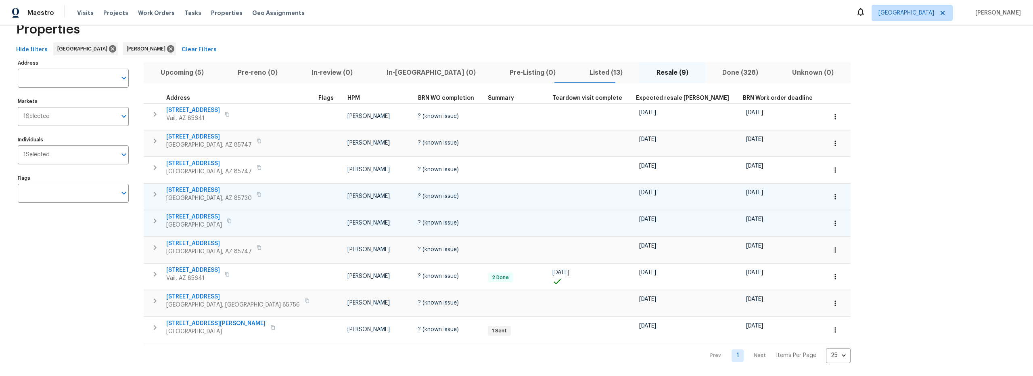
click at [156, 216] on icon "button" at bounding box center [155, 221] width 10 height 10
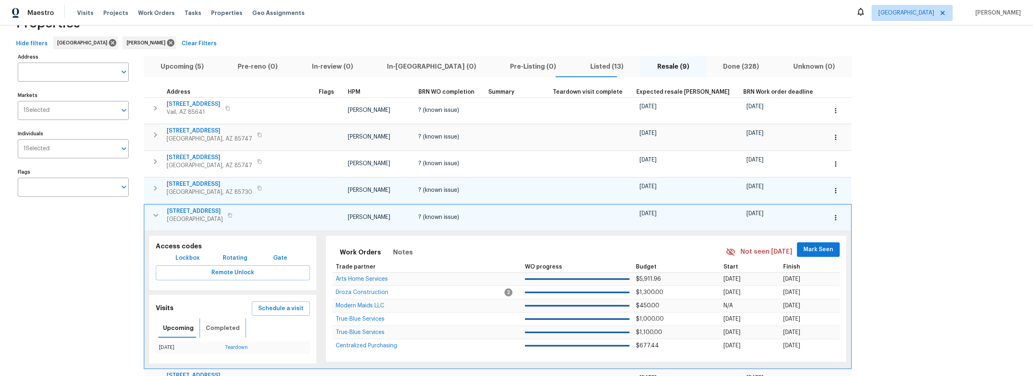
click at [223, 326] on span "Completed" at bounding box center [223, 328] width 34 height 10
click at [258, 313] on span "Schedule a visit" at bounding box center [280, 309] width 45 height 10
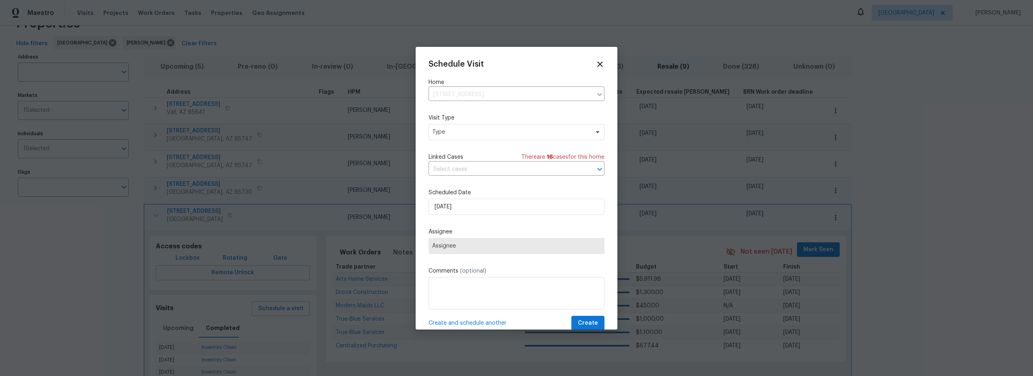
click at [493, 144] on div "Schedule Visit Home 8233 E Sundew Dr, Tucson, AZ 85710 ​ Visit Type Type Linked…" at bounding box center [517, 195] width 176 height 271
click at [486, 137] on span "Type" at bounding box center [517, 132] width 176 height 16
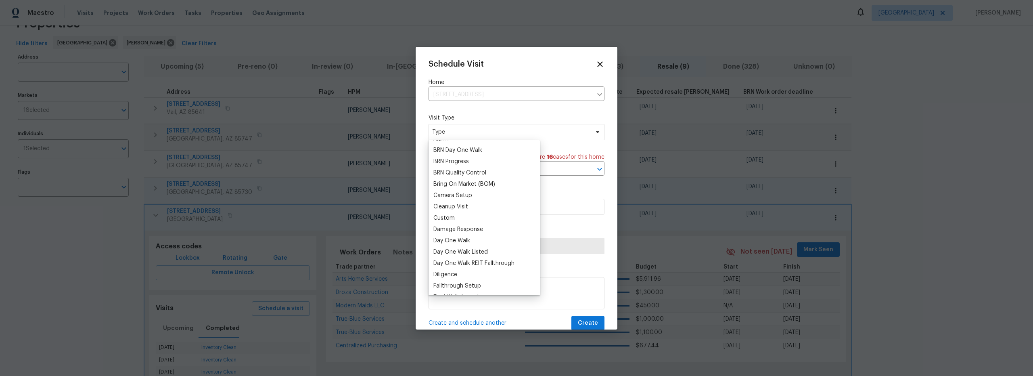
scroll to position [261, 0]
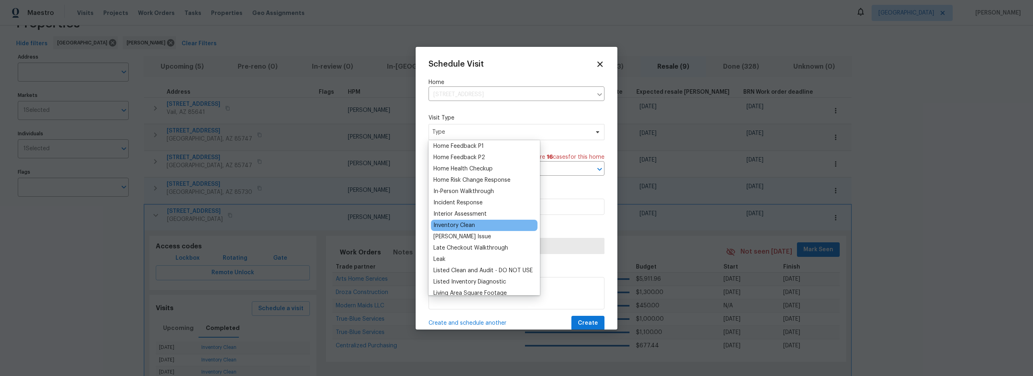
click at [463, 227] on div "Inventory Clean" at bounding box center [454, 225] width 42 height 8
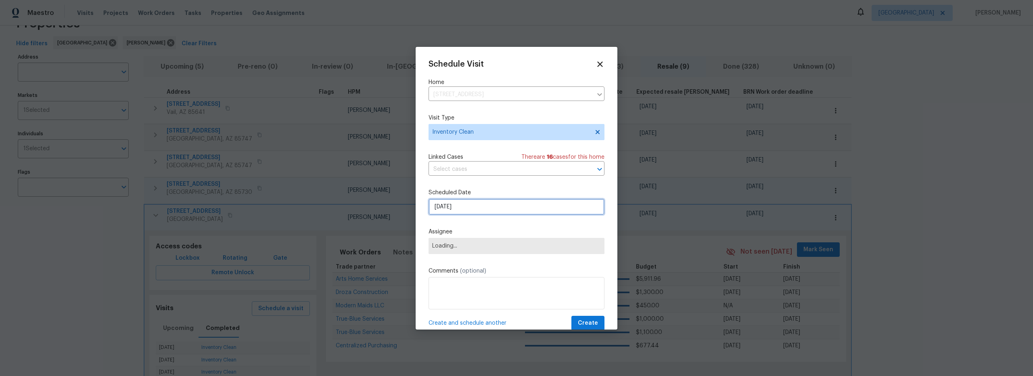
click at [469, 204] on input "9/8/2025" at bounding box center [517, 207] width 176 height 16
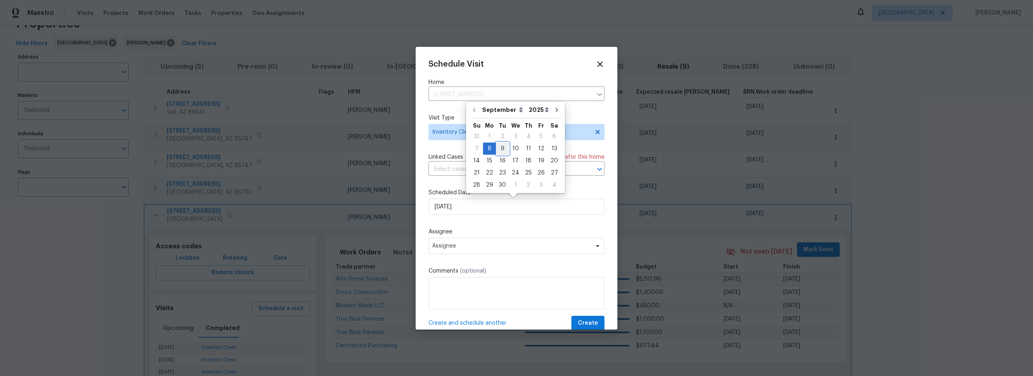
click at [503, 153] on div "9" at bounding box center [502, 148] width 13 height 11
type input "9/9/2025"
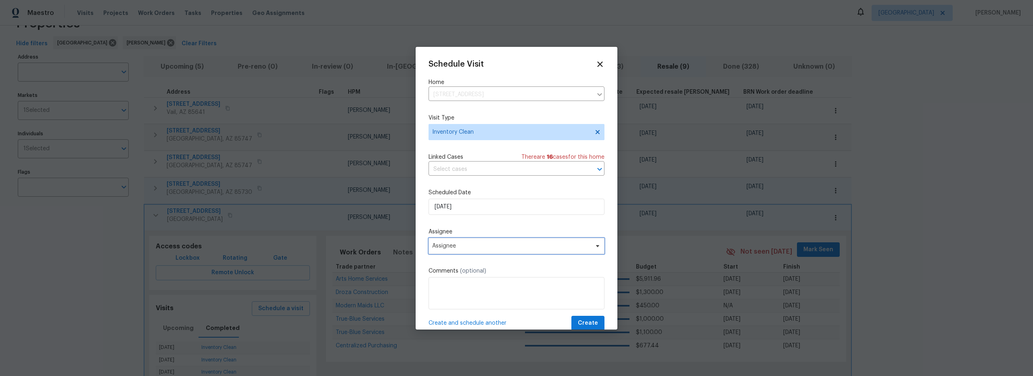
click at [485, 252] on span "Assignee" at bounding box center [517, 246] width 176 height 16
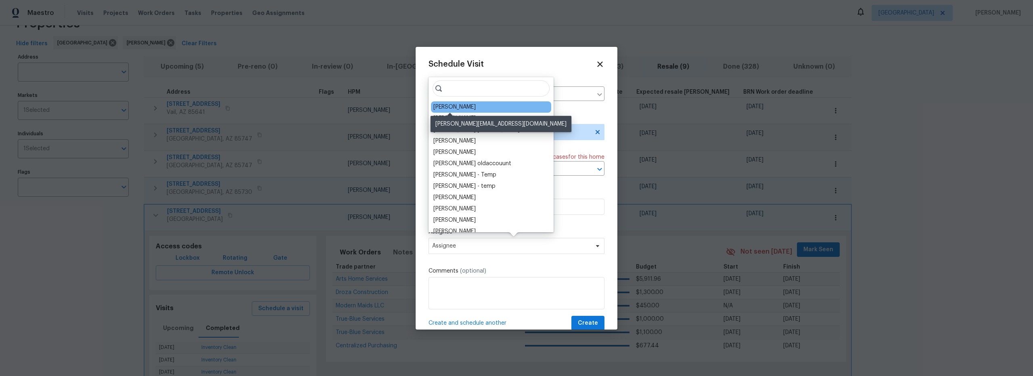
click at [449, 108] on div "[PERSON_NAME]" at bounding box center [454, 107] width 42 height 8
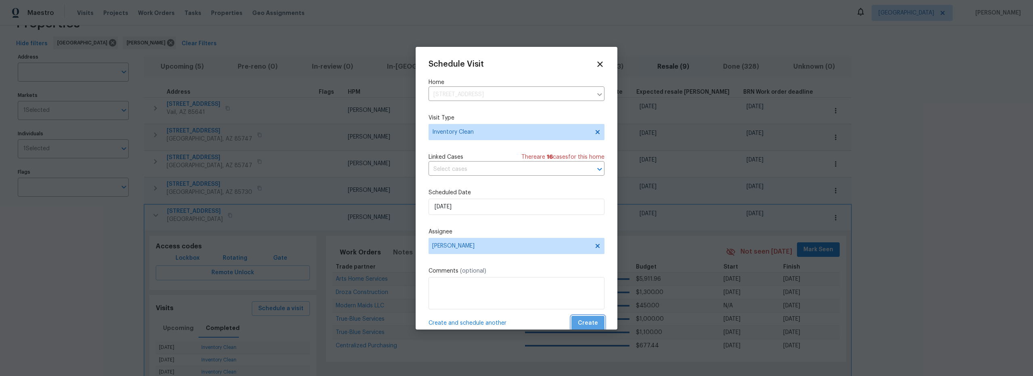
click at [582, 320] on span "Create" at bounding box center [588, 323] width 20 height 10
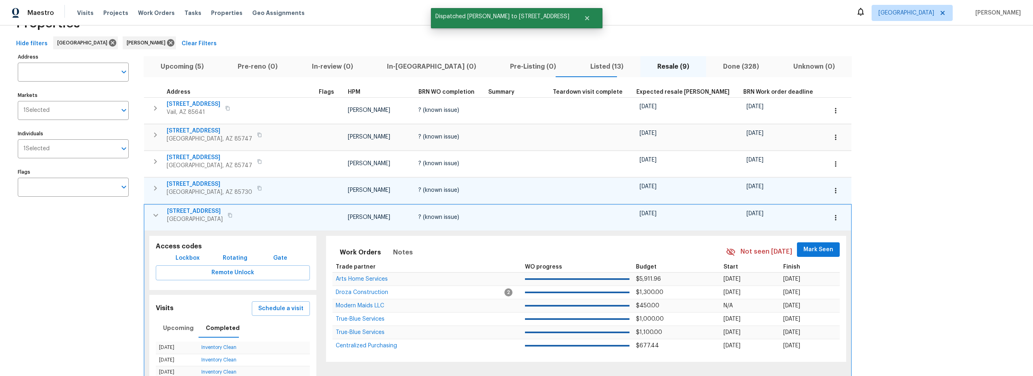
click at [152, 216] on icon "button" at bounding box center [156, 215] width 10 height 10
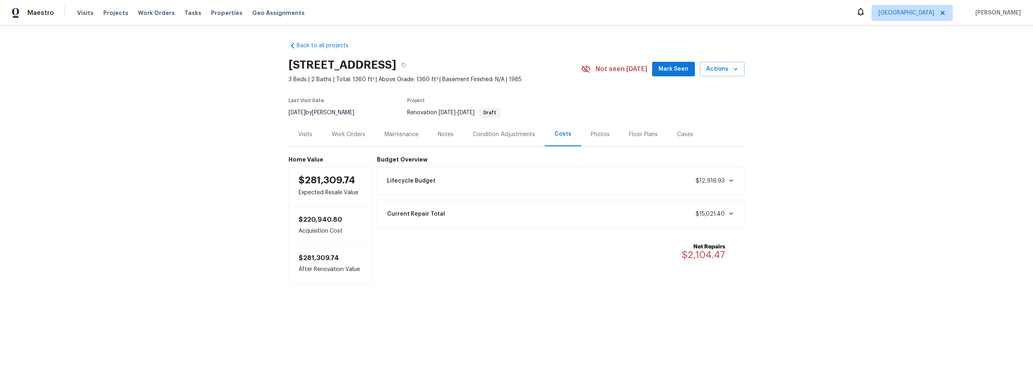
click at [354, 132] on div "Work Orders" at bounding box center [348, 134] width 33 height 8
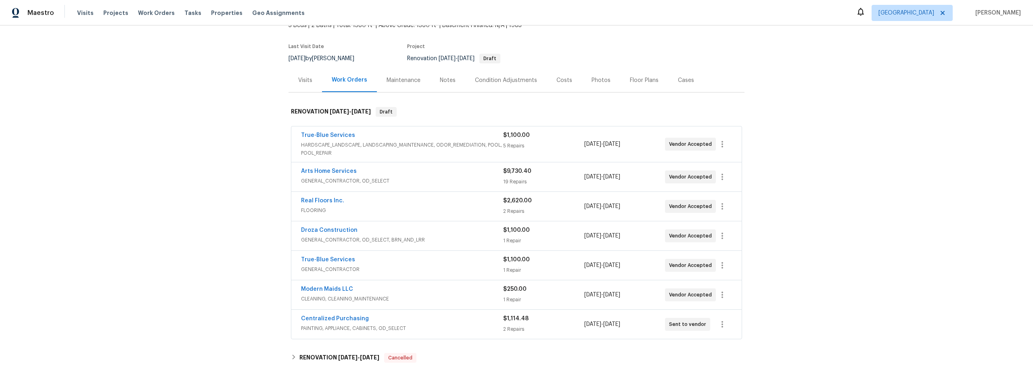
scroll to position [52, 0]
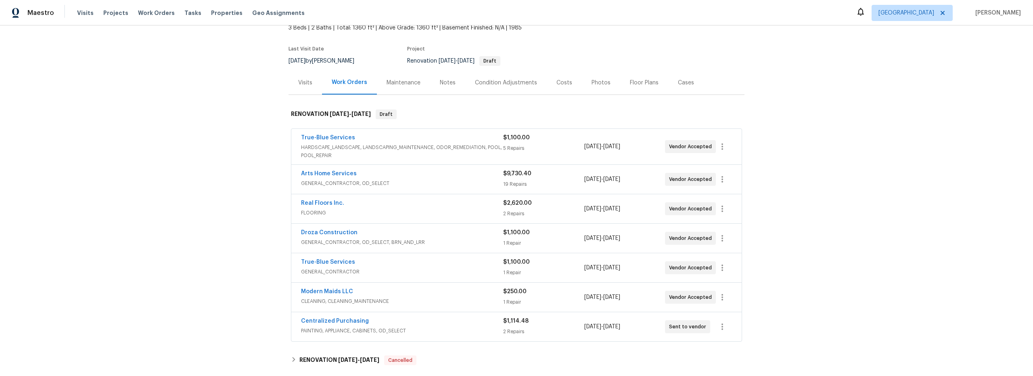
click at [561, 82] on div "Costs" at bounding box center [565, 83] width 16 height 8
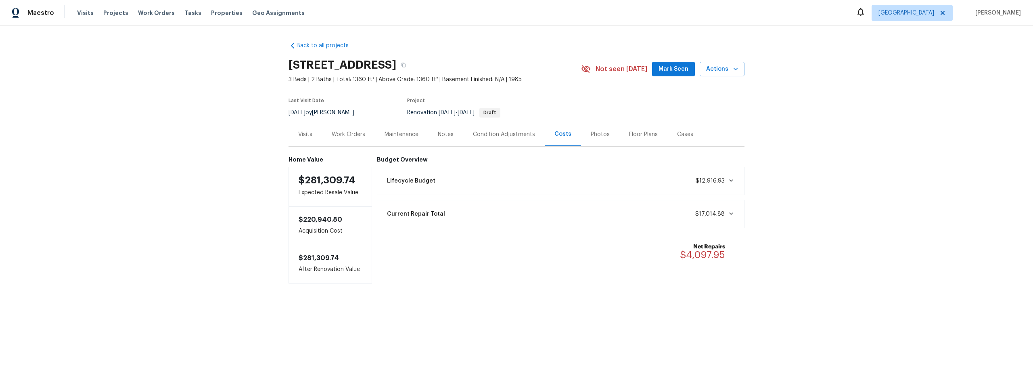
click at [444, 136] on div "Notes" at bounding box center [446, 134] width 16 height 8
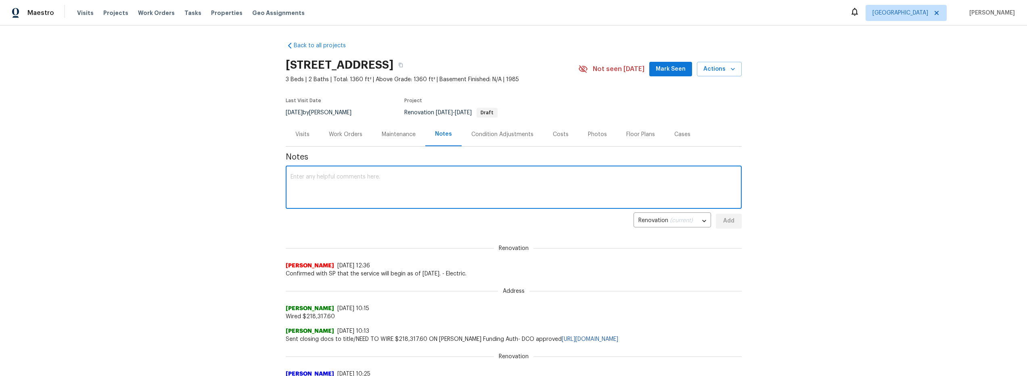
click at [360, 184] on textarea at bounding box center [514, 188] width 446 height 28
type textarea "met gc on site walked home. ordered paint"
click at [731, 226] on button "Add" at bounding box center [729, 221] width 26 height 15
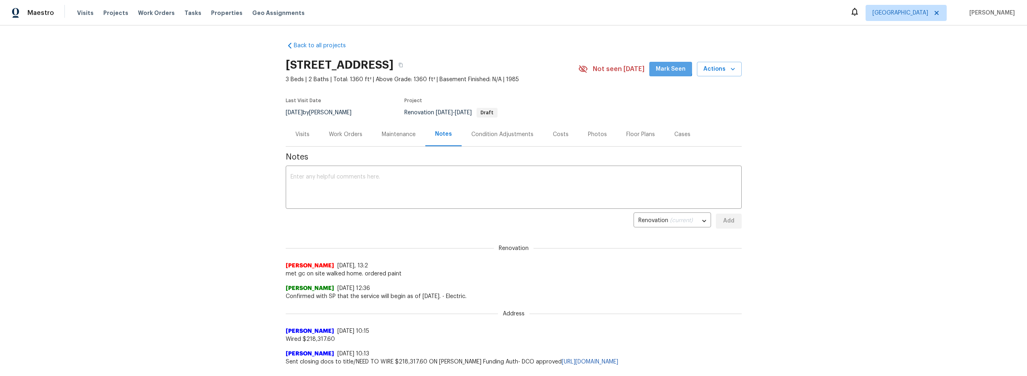
click at [667, 67] on span "Mark Seen" at bounding box center [671, 69] width 30 height 10
click at [722, 71] on span "Actions" at bounding box center [719, 69] width 32 height 10
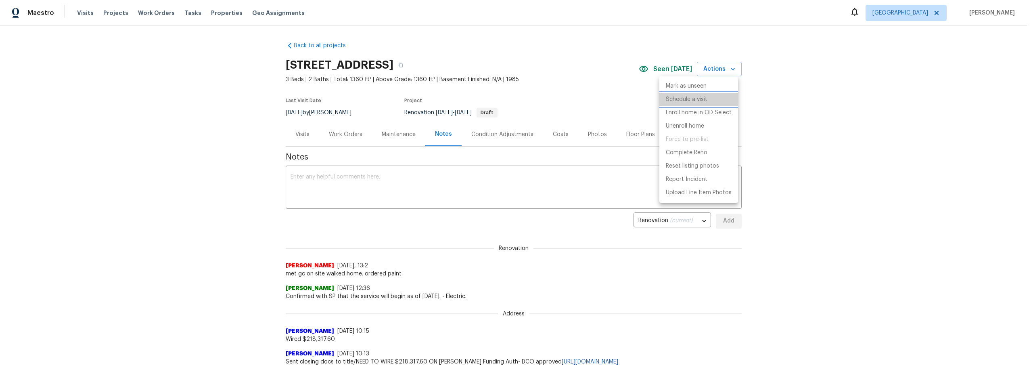
click at [697, 99] on p "Schedule a visit" at bounding box center [687, 99] width 42 height 8
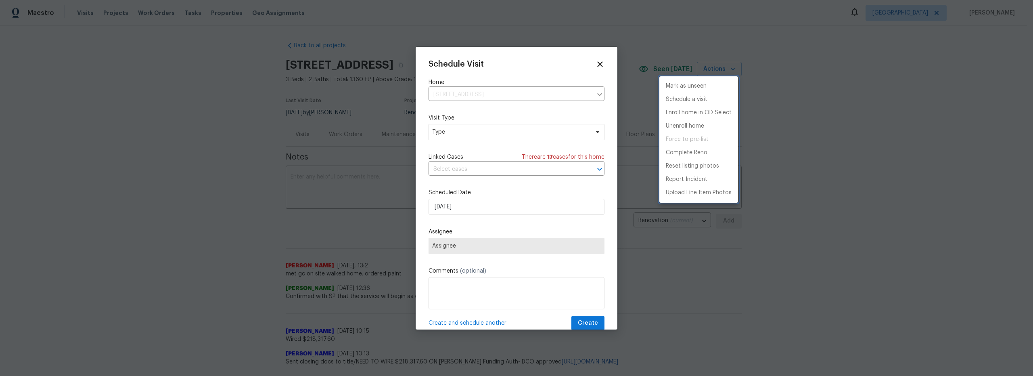
click at [496, 142] on div at bounding box center [516, 188] width 1033 height 376
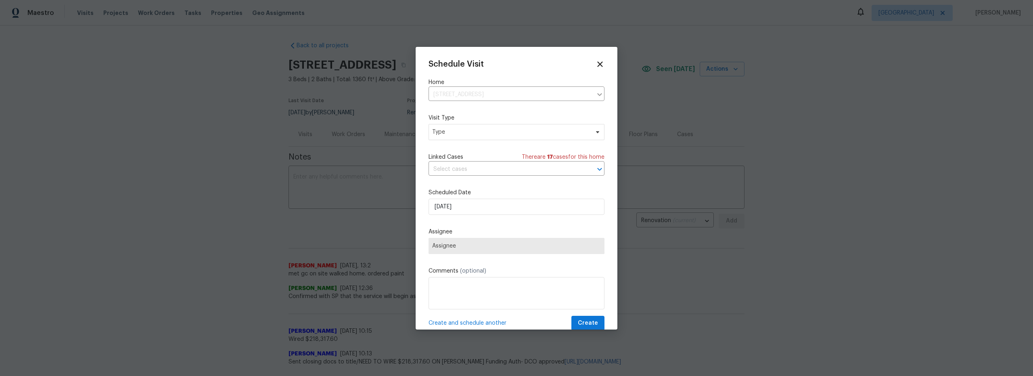
click at [482, 136] on div "Mark as unseen Schedule a visit Enroll home in OD Select Unenroll home Force to…" at bounding box center [516, 188] width 1033 height 376
click at [475, 131] on span "Type" at bounding box center [510, 132] width 157 height 8
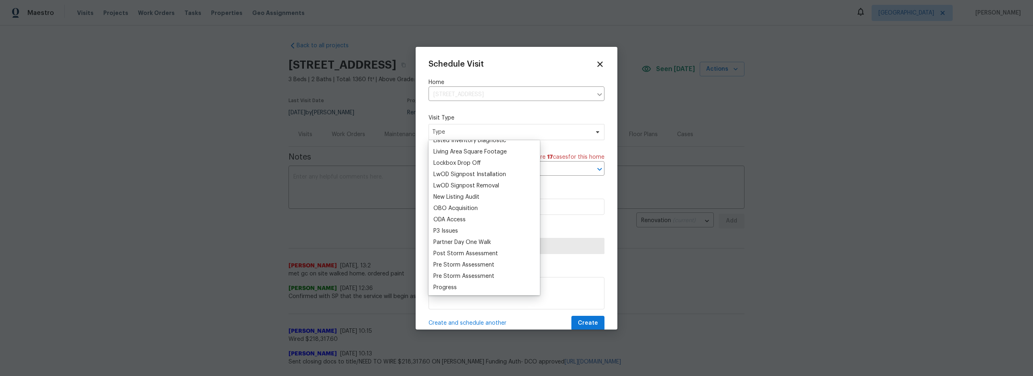
scroll to position [437, 0]
click at [458, 255] on div "Progress" at bounding box center [484, 252] width 107 height 11
click at [448, 253] on div "Progress" at bounding box center [444, 253] width 23 height 8
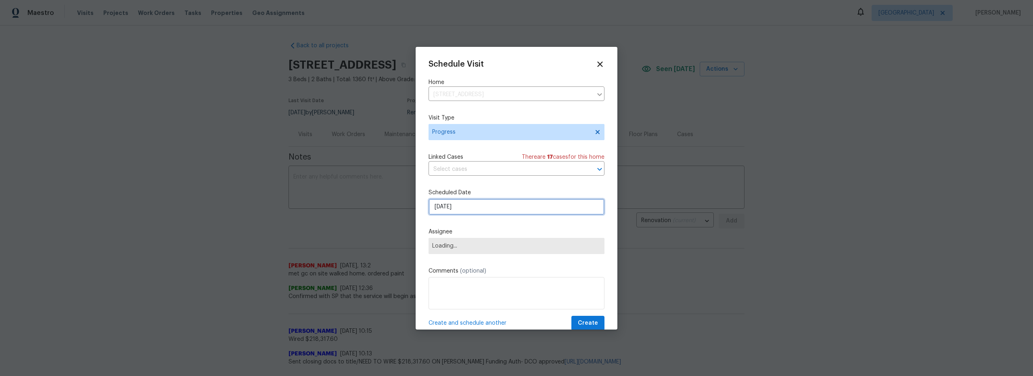
click at [472, 206] on input "9/8/2025" at bounding box center [517, 207] width 176 height 16
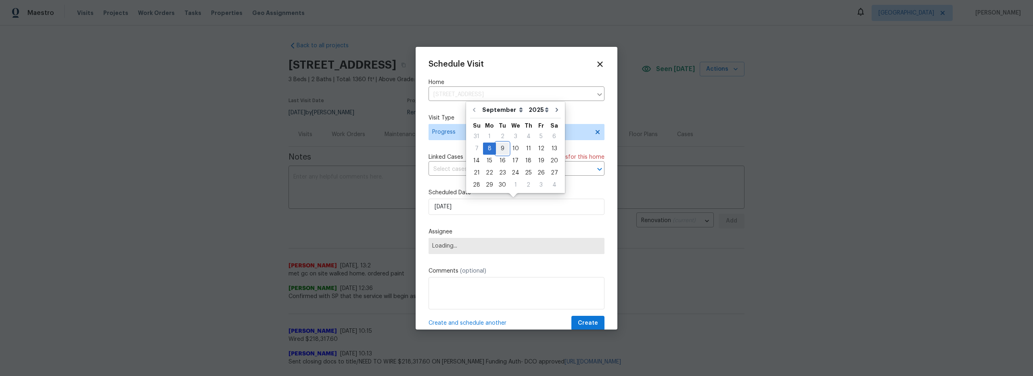
click at [500, 149] on div "9" at bounding box center [502, 148] width 13 height 11
type input "9/9/2025"
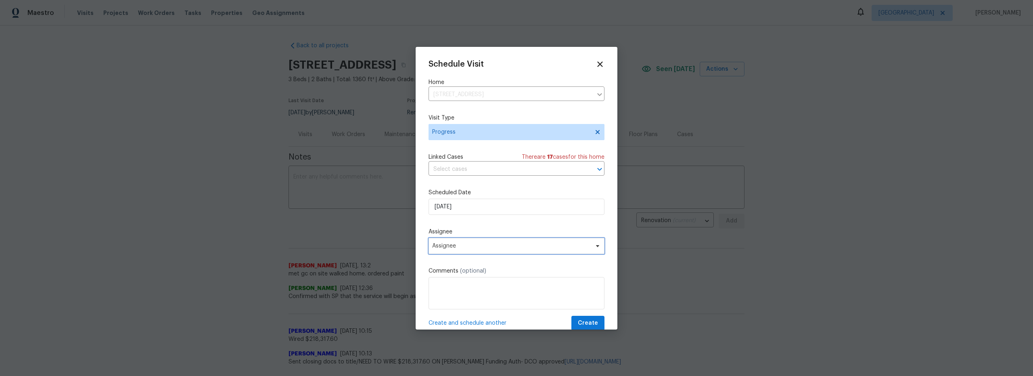
click at [481, 253] on span "Assignee" at bounding box center [517, 246] width 176 height 16
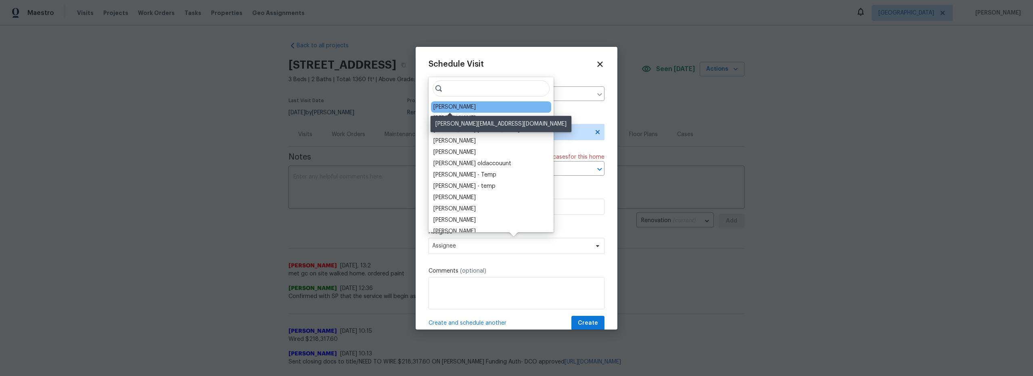
click at [458, 109] on div "[PERSON_NAME]" at bounding box center [454, 107] width 42 height 8
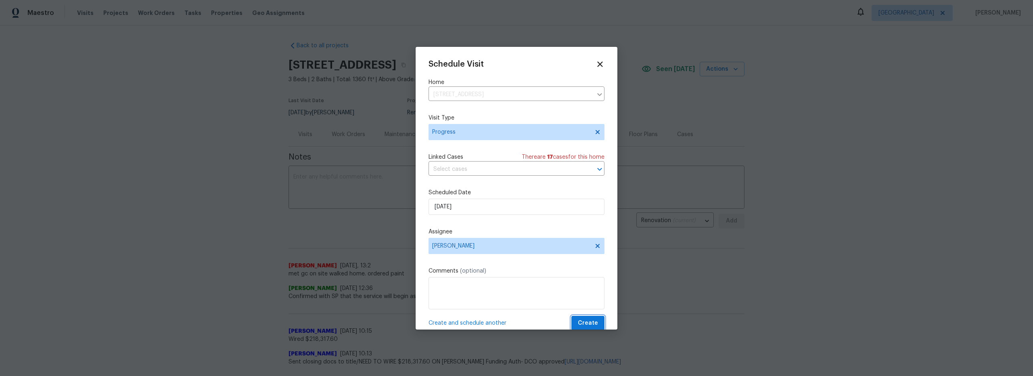
click at [586, 322] on span "Create" at bounding box center [588, 323] width 20 height 10
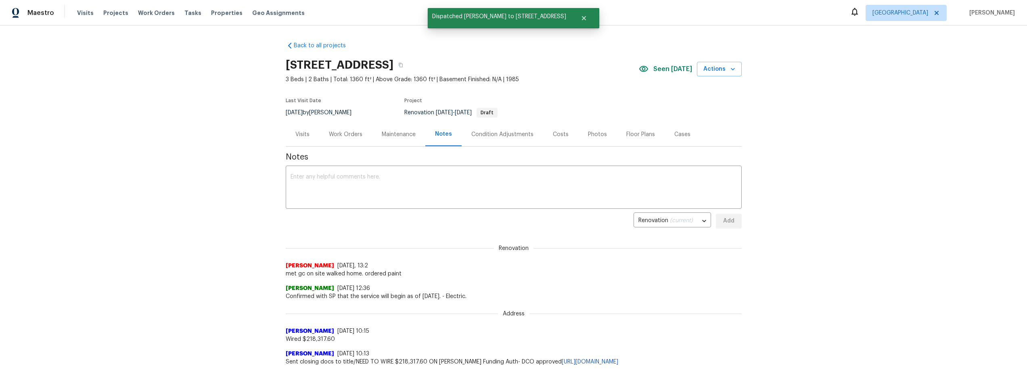
click at [346, 133] on div "Work Orders" at bounding box center [345, 134] width 33 height 8
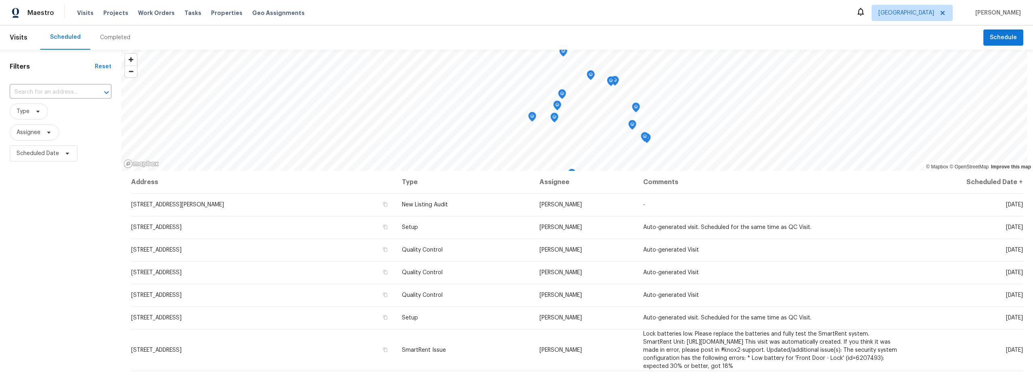
click at [124, 36] on div "Completed" at bounding box center [115, 37] width 30 height 8
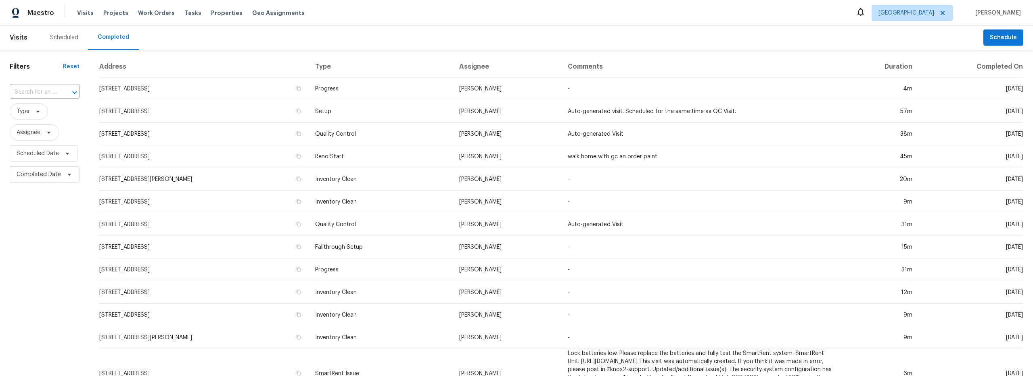
click at [67, 36] on div "Scheduled" at bounding box center [64, 37] width 28 height 8
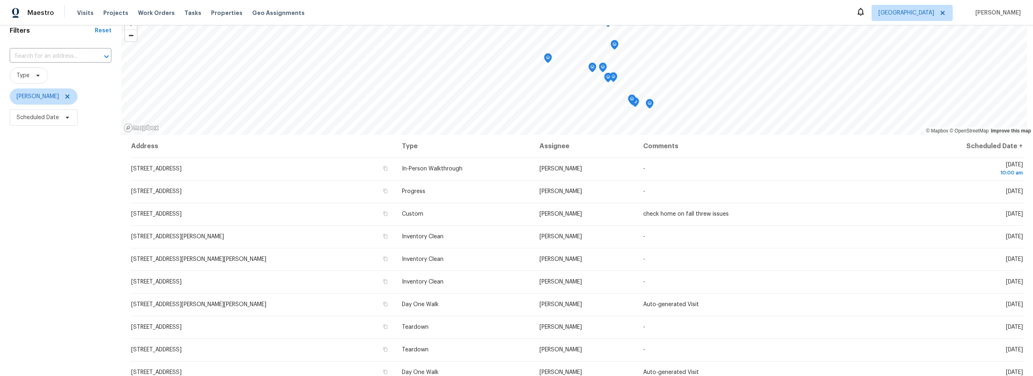
scroll to position [37, 0]
